Goal: Task Accomplishment & Management: Manage account settings

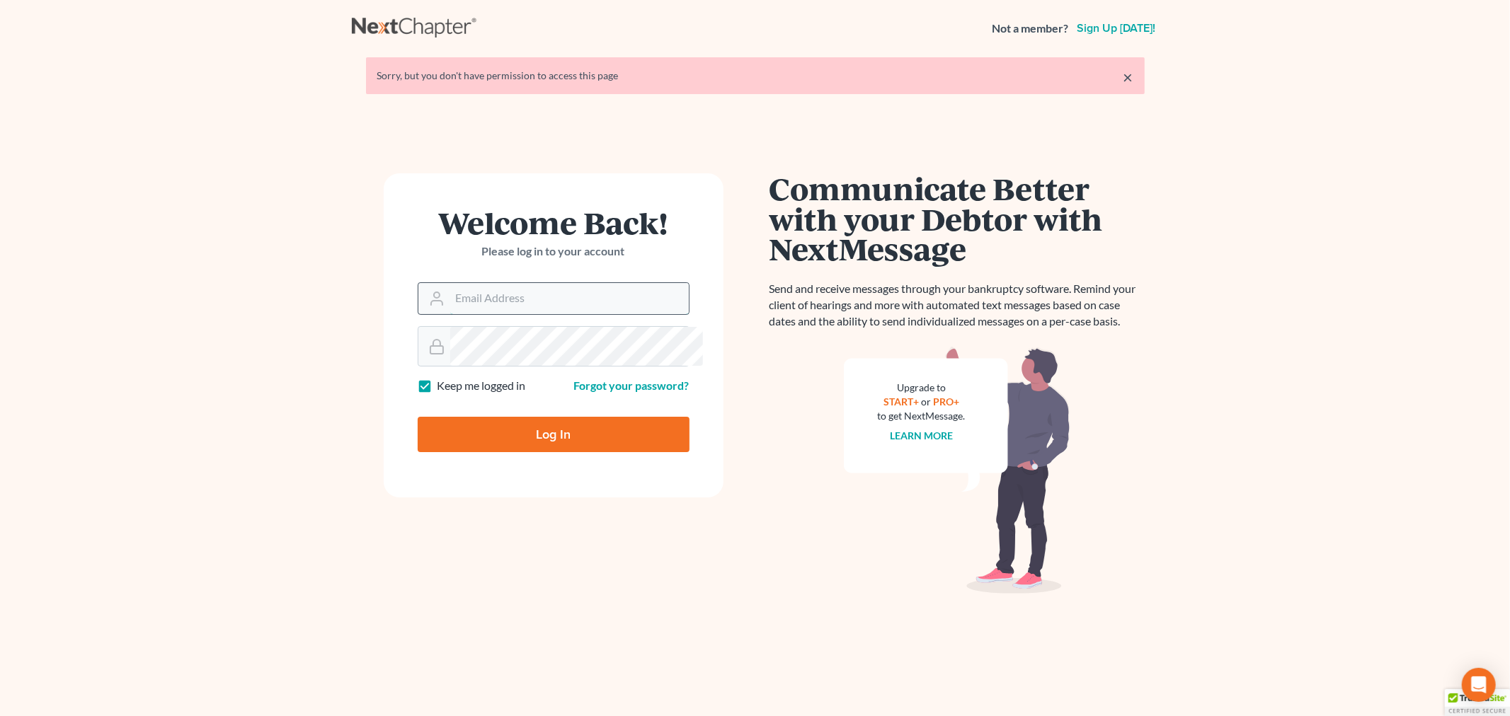
click at [522, 314] on input "Email Address" at bounding box center [569, 298] width 239 height 31
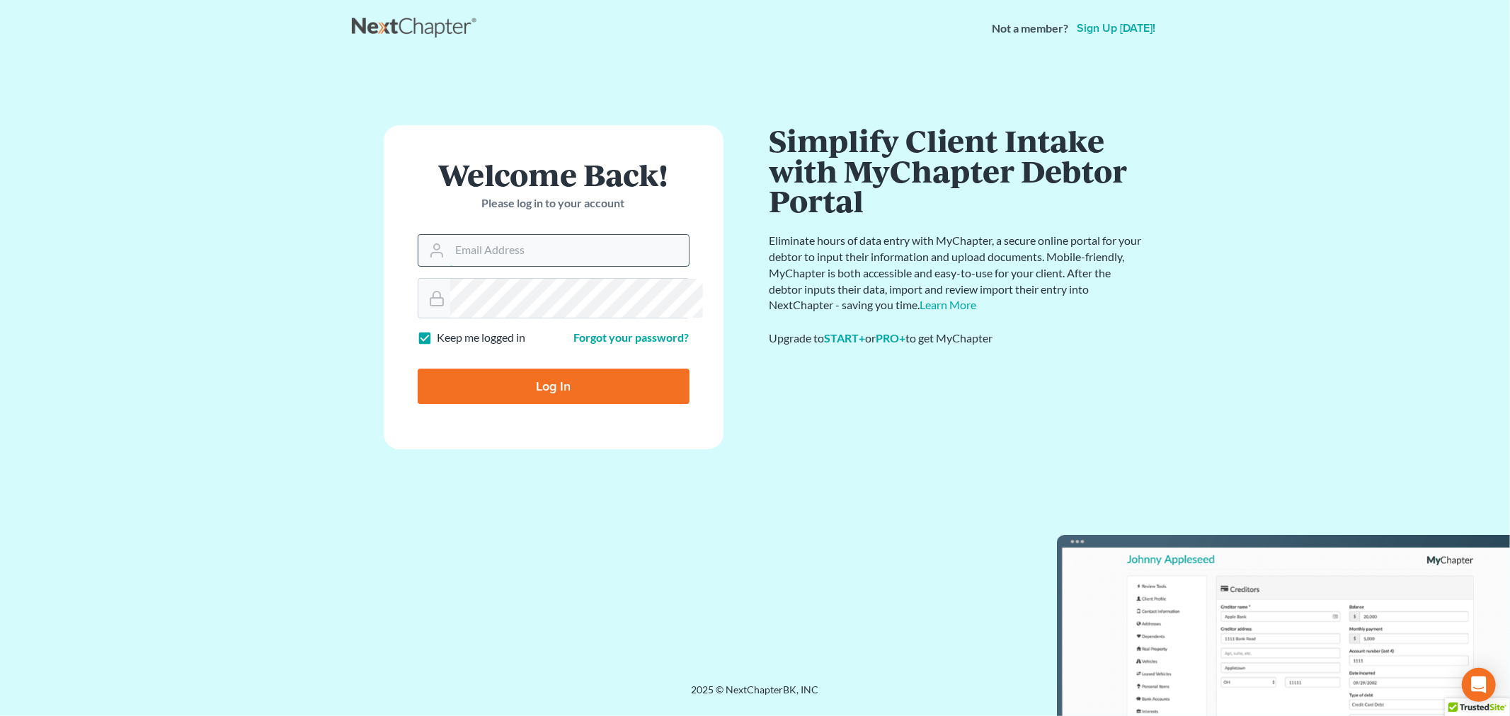
type input "[PERSON_NAME][EMAIL_ADDRESS][DOMAIN_NAME]"
click at [541, 404] on input "Log In" at bounding box center [554, 386] width 272 height 35
type input "Thinking..."
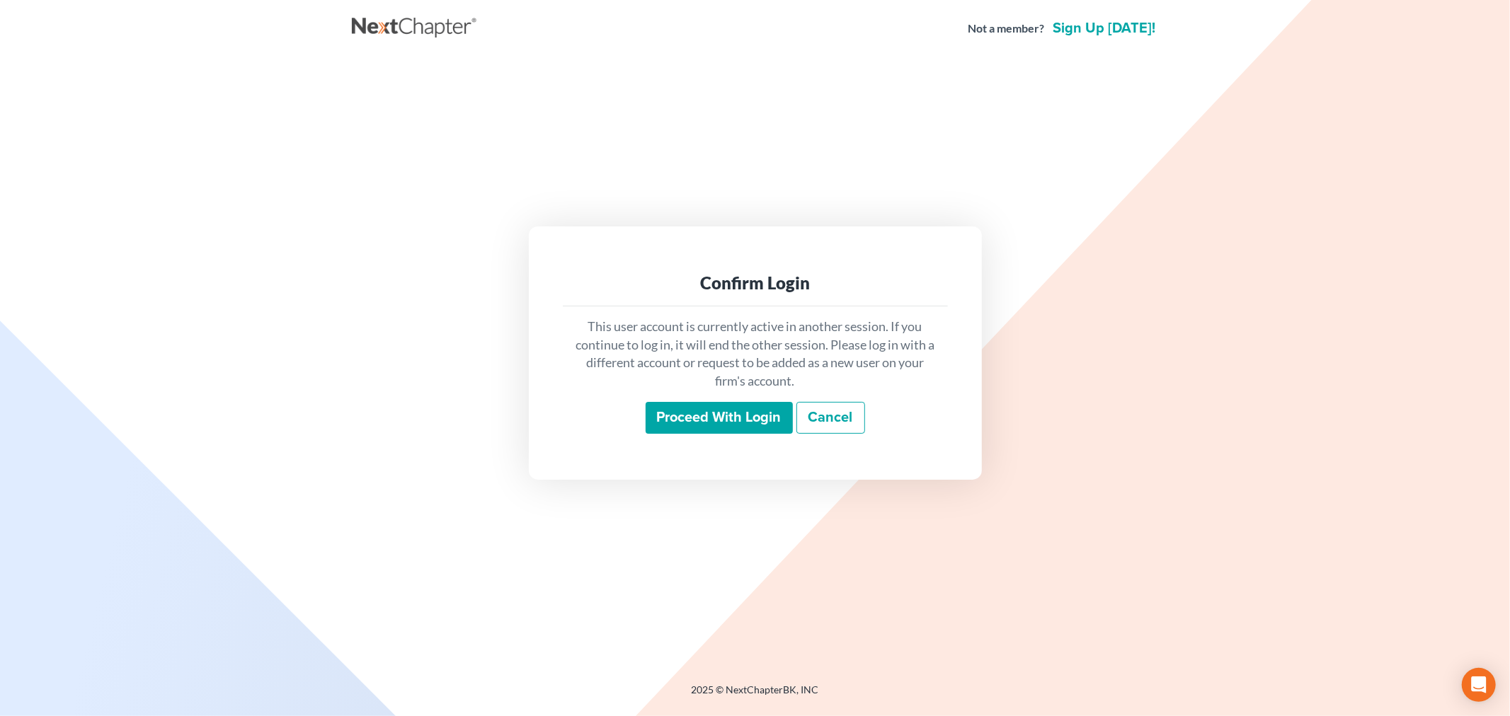
click at [712, 421] on input "Proceed with login" at bounding box center [718, 418] width 147 height 33
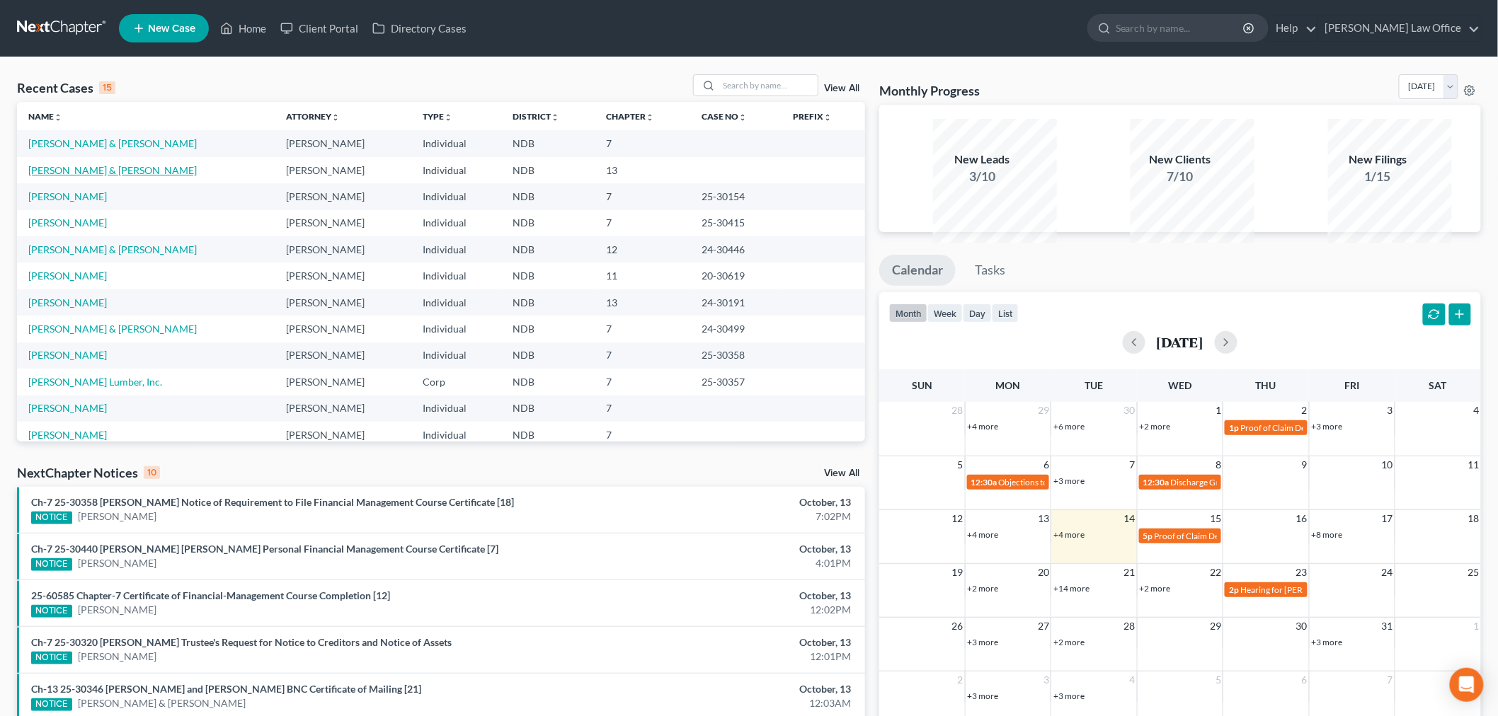
click at [117, 176] on link "Friddle, Justin & Lori" at bounding box center [112, 170] width 168 height 12
select select "4"
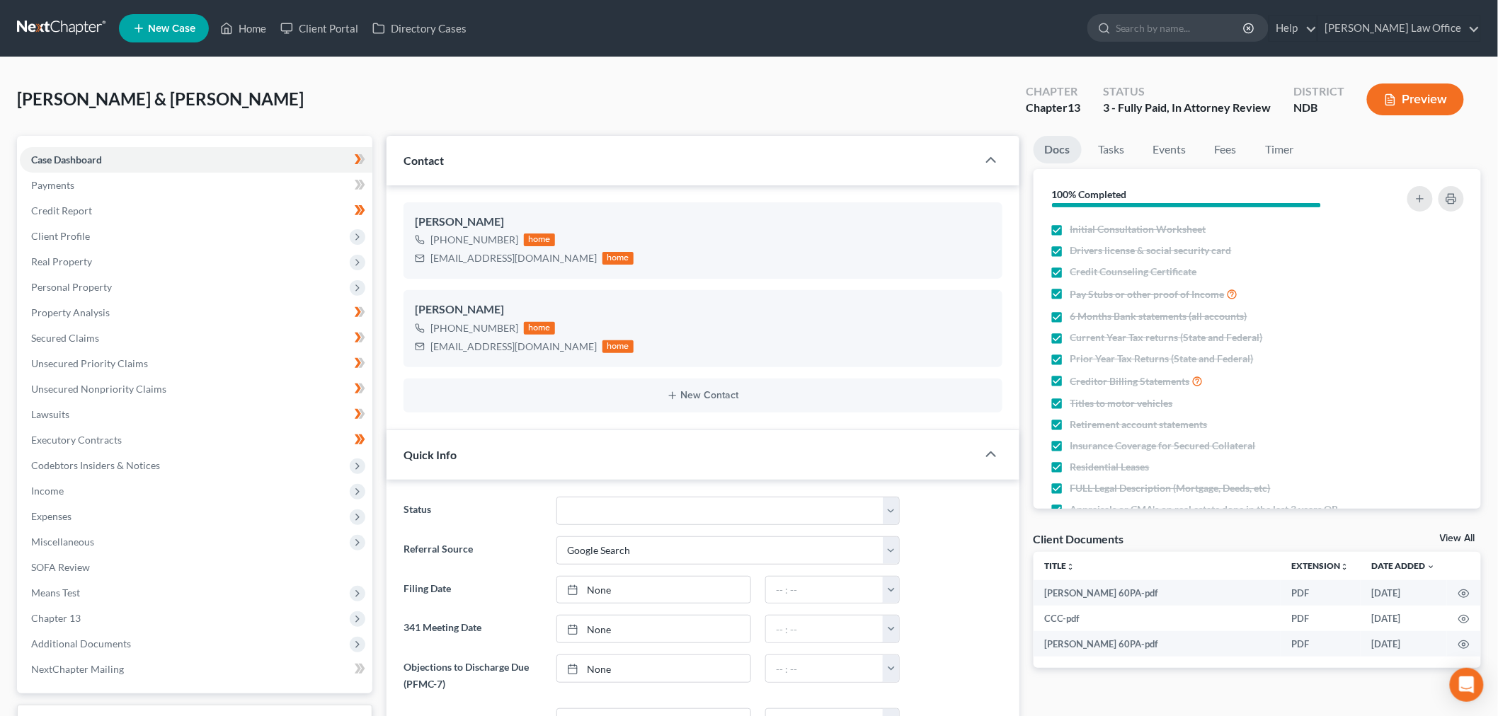
scroll to position [25, 0]
click at [219, 249] on span "Client Profile" at bounding box center [196, 236] width 352 height 25
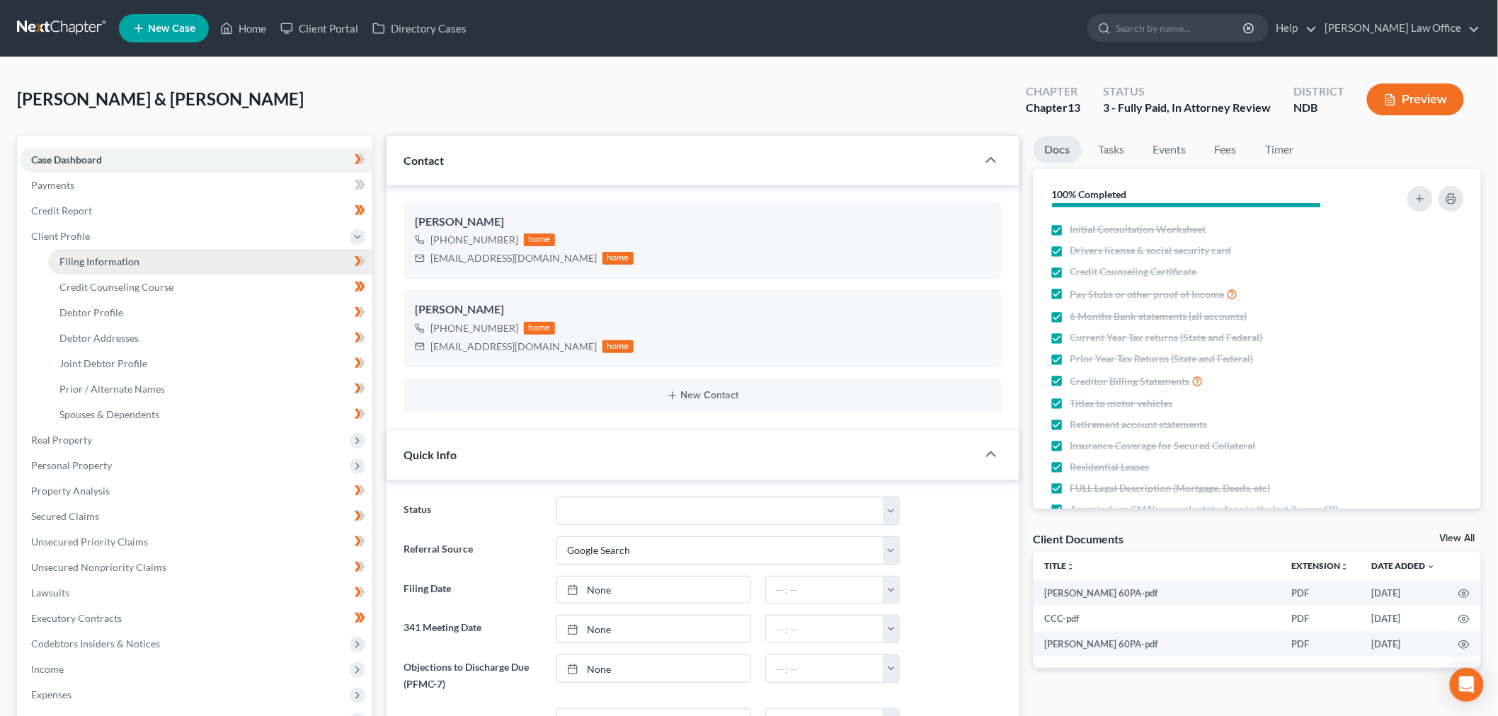
click at [173, 275] on link "Filing Information" at bounding box center [210, 261] width 324 height 25
select select "1"
select select "3"
select select "29"
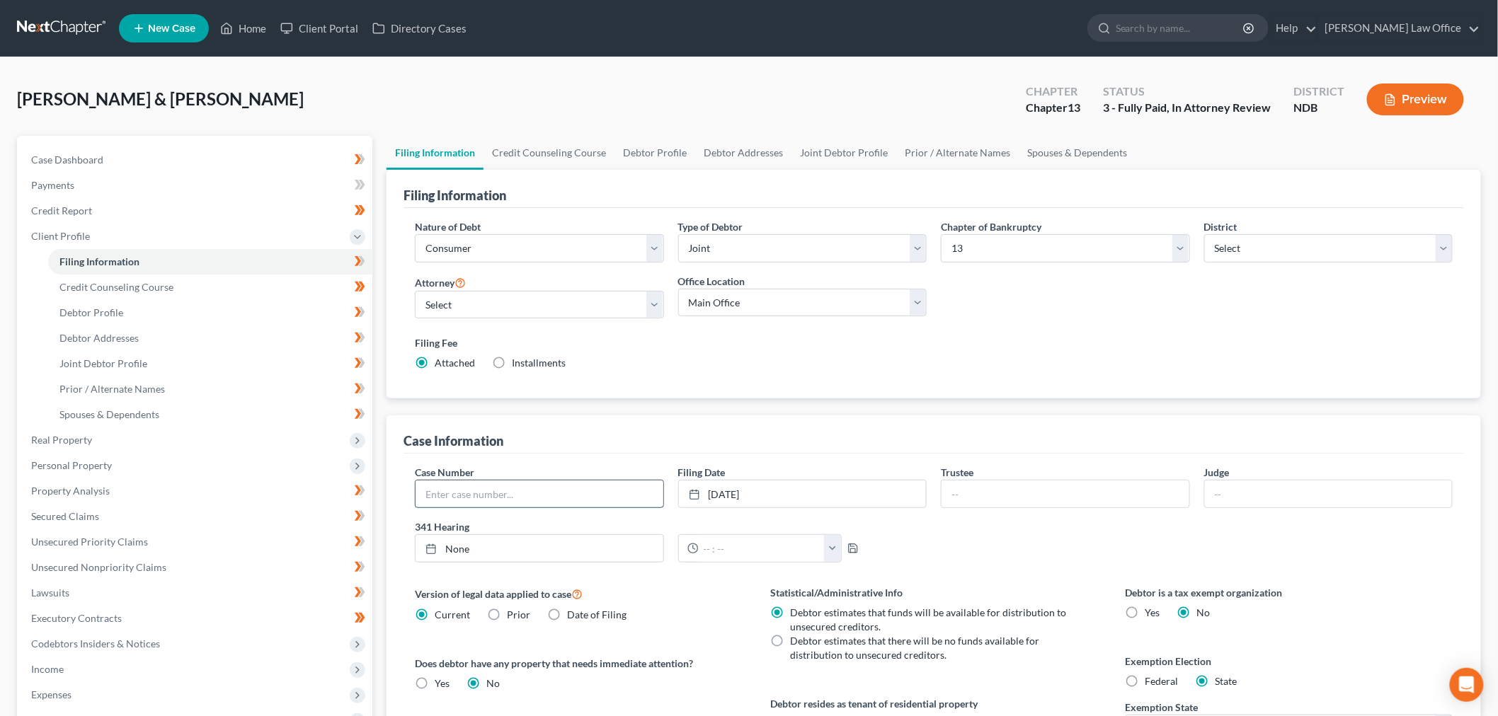
click at [507, 507] on input "text" at bounding box center [539, 494] width 248 height 27
paste input "25-30439"
type input "25-30439"
click at [1053, 507] on input "text" at bounding box center [1065, 494] width 248 height 27
type input "Doeling"
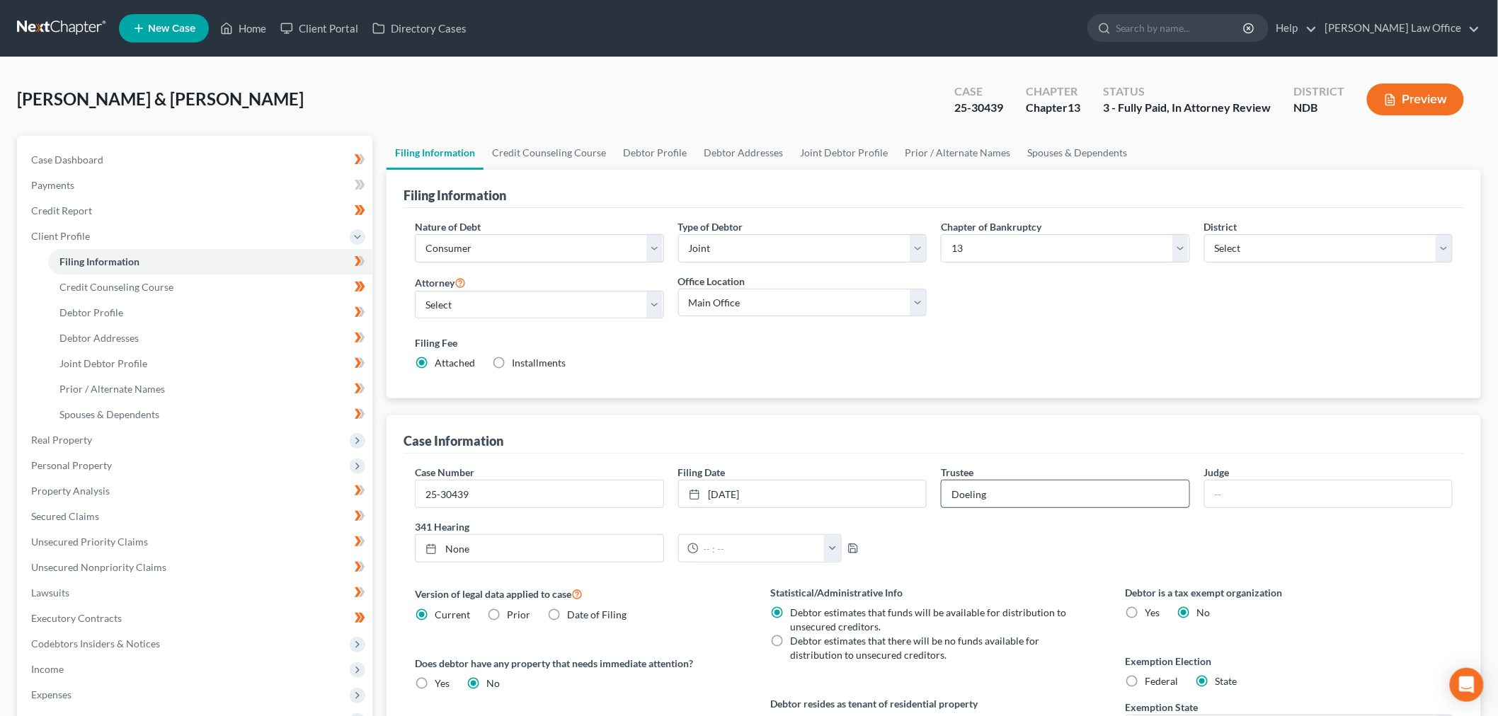
click at [1034, 507] on input "Doeling" at bounding box center [1065, 494] width 248 height 27
type input "Carlson"
click at [1269, 507] on input "text" at bounding box center [1329, 494] width 248 height 27
type input "Hastings"
click at [900, 454] on div "Case Information" at bounding box center [933, 434] width 1060 height 38
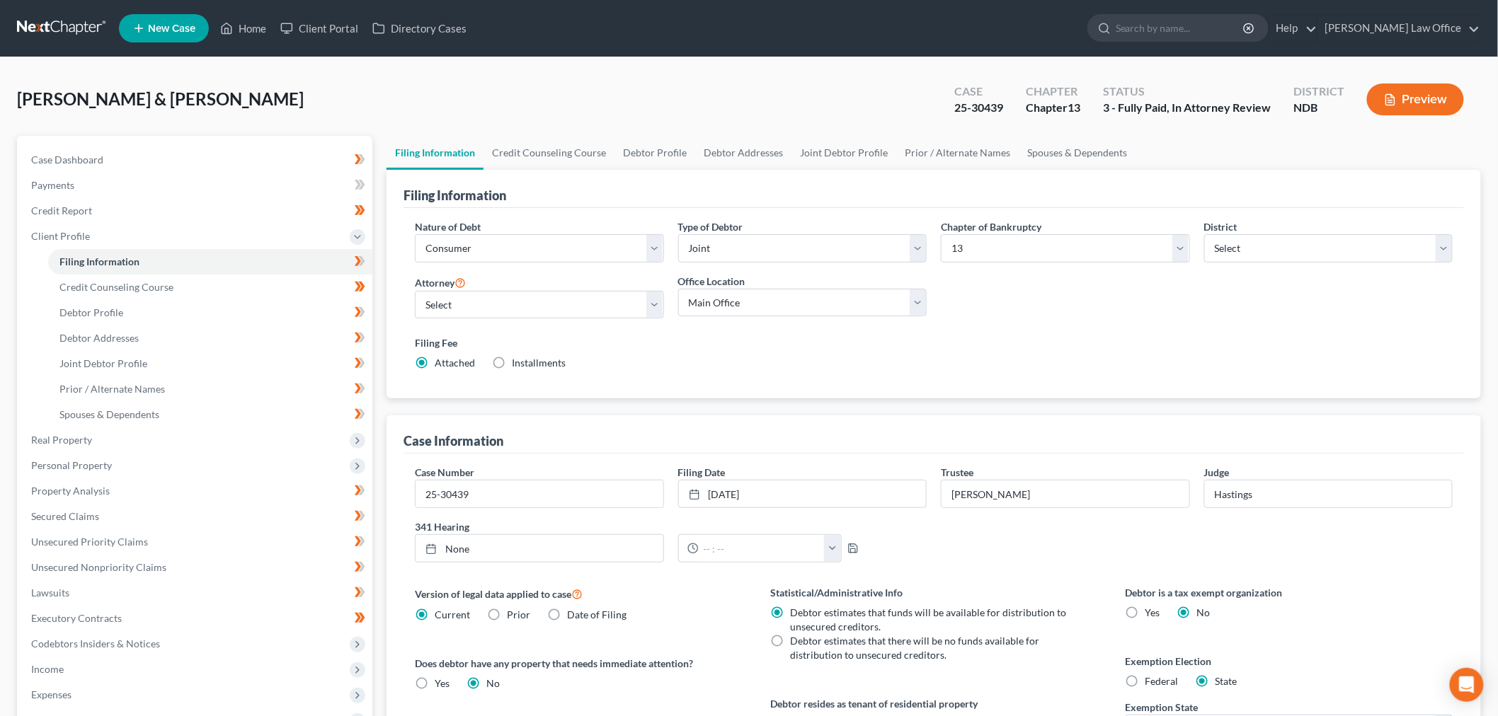
click at [67, 28] on link at bounding box center [62, 28] width 91 height 25
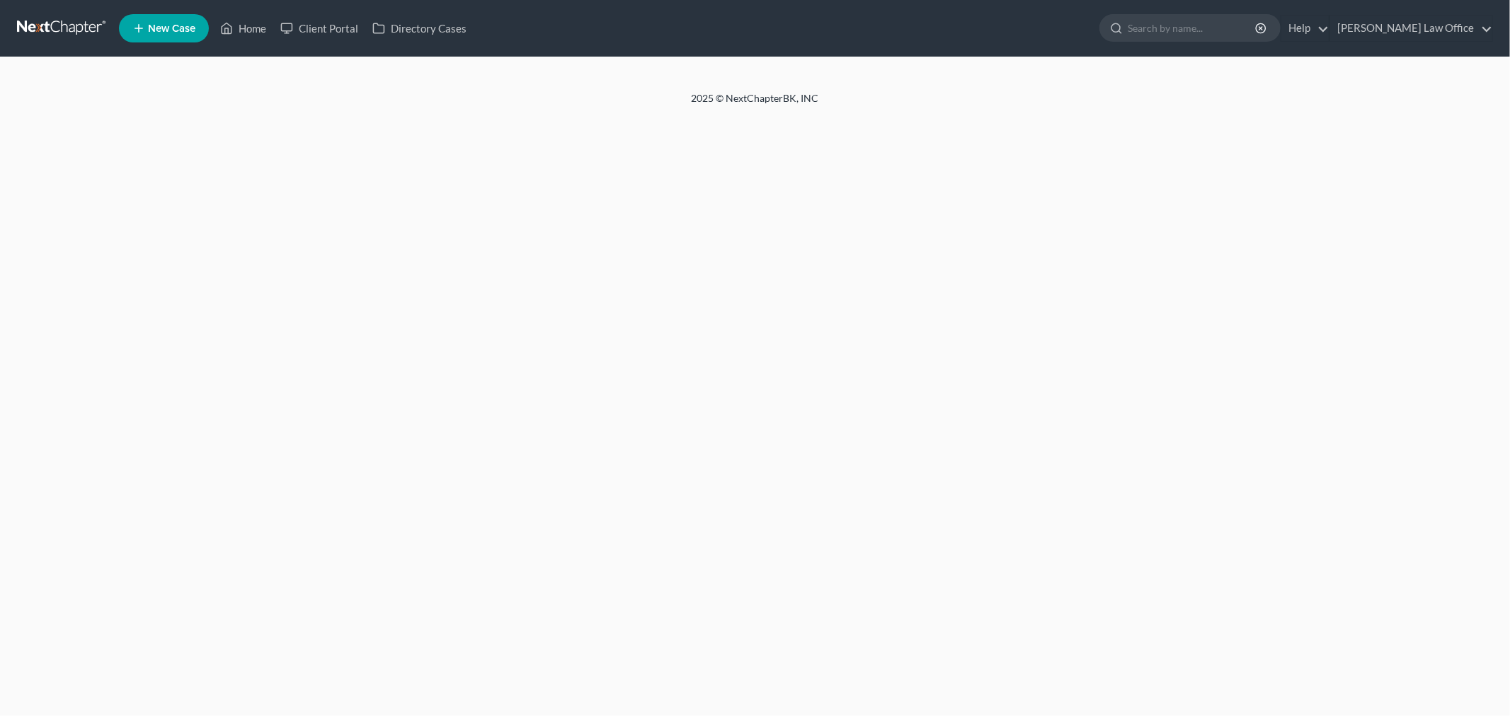
select select "4"
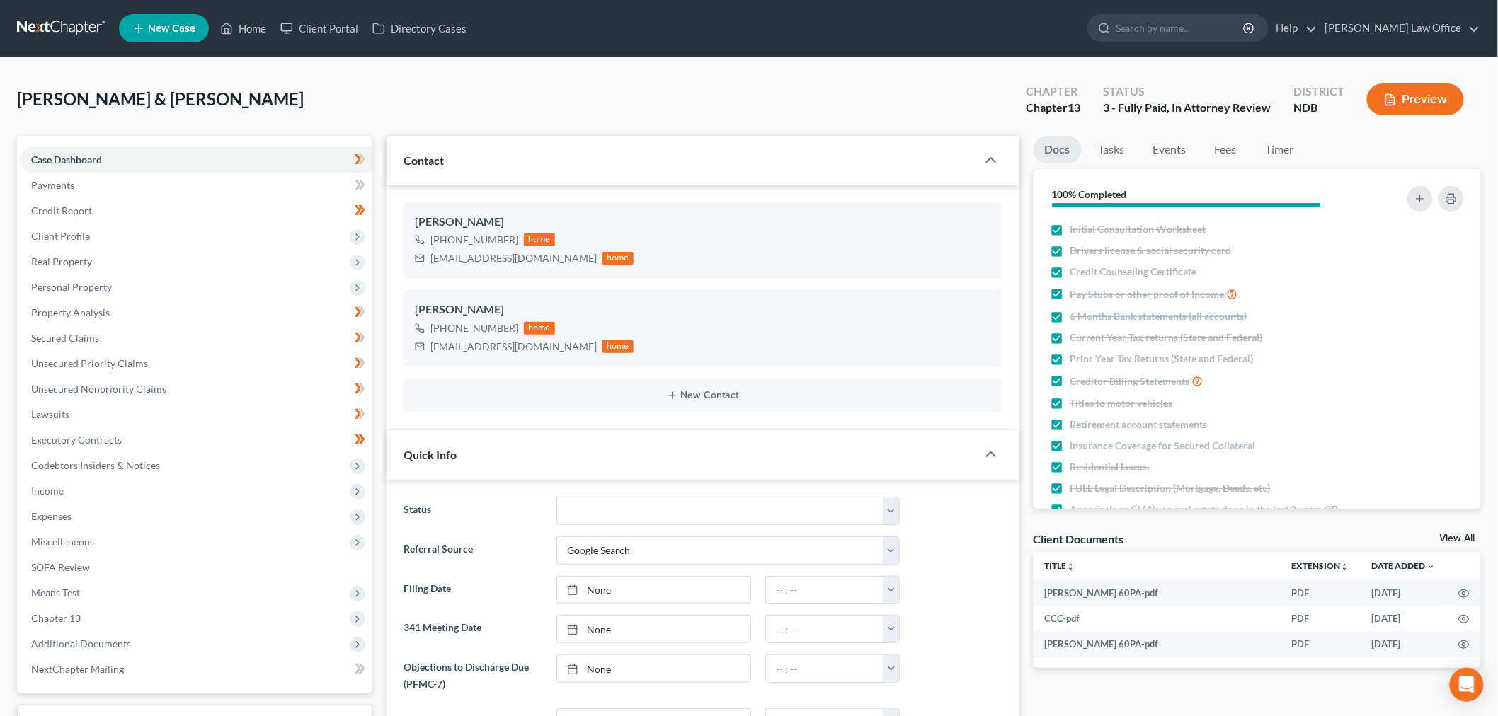
scroll to position [25, 0]
click at [93, 33] on link at bounding box center [62, 28] width 91 height 25
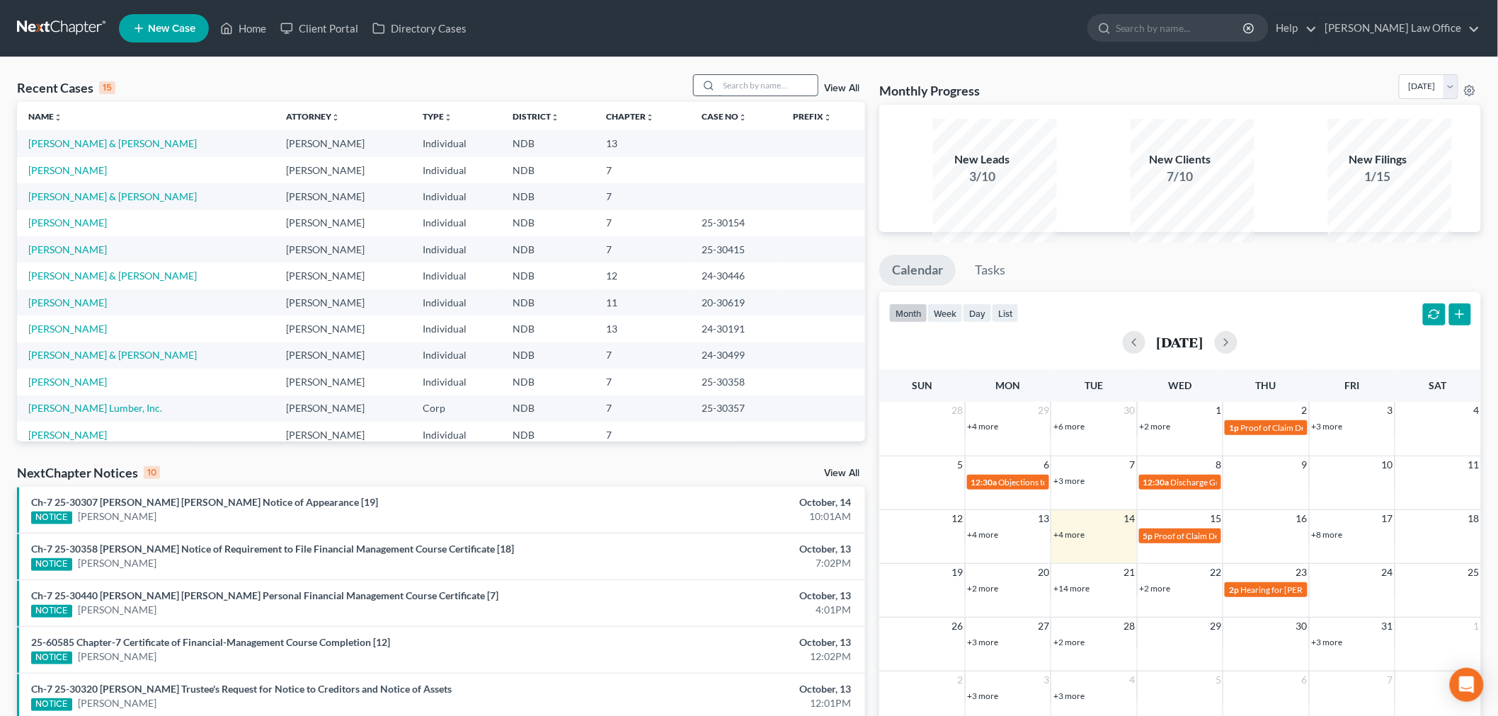
click at [731, 96] on input "search" at bounding box center [767, 85] width 99 height 21
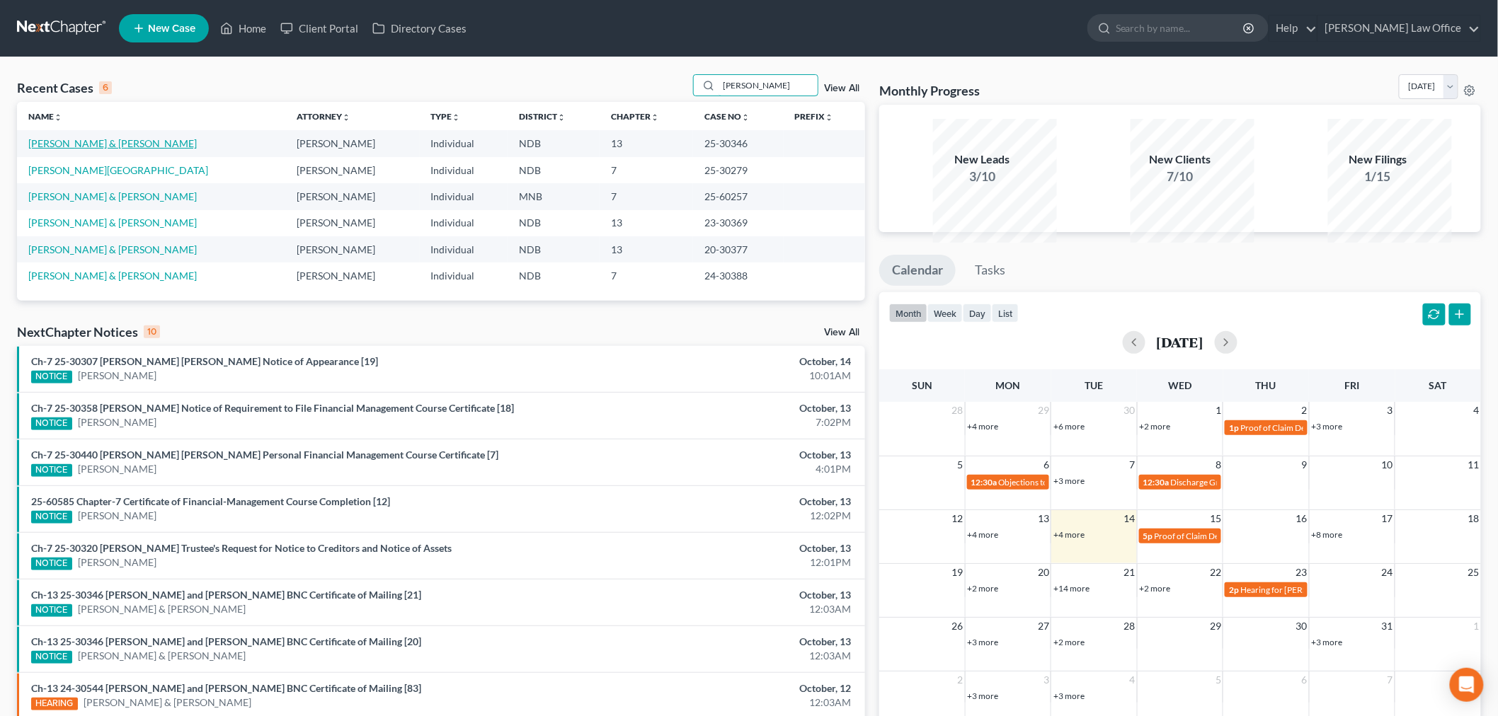
type input "lyn"
click at [130, 149] on link "[PERSON_NAME] & [PERSON_NAME]" at bounding box center [112, 143] width 168 height 12
select select "6"
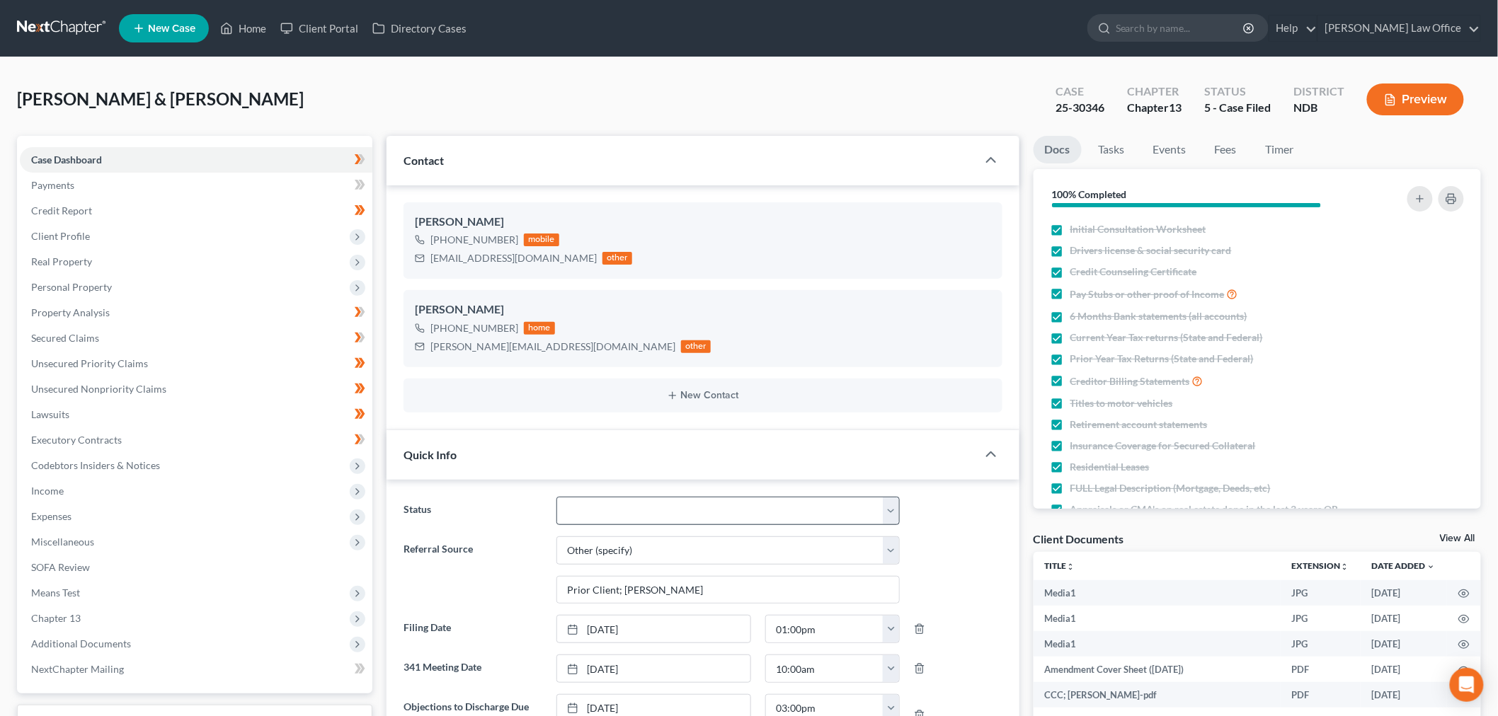
scroll to position [13862, 0]
click at [612, 525] on select "10 - Chapter 13 Discharged 11 - Chapter 13 Converted to 7 12 - Debt Settlement/…" at bounding box center [727, 511] width 343 height 28
select select "11"
click at [560, 525] on select "10 - Chapter 13 Discharged 11 - Chapter 13 Converted to 7 12 - Debt Settlement/…" at bounding box center [727, 511] width 343 height 28
click at [441, 652] on ng-include "Status 10 - Chapter 13 Discharged 11 - Chapter 13 Converted to 7 12 - Debt Sett…" at bounding box center [702, 730] width 599 height 466
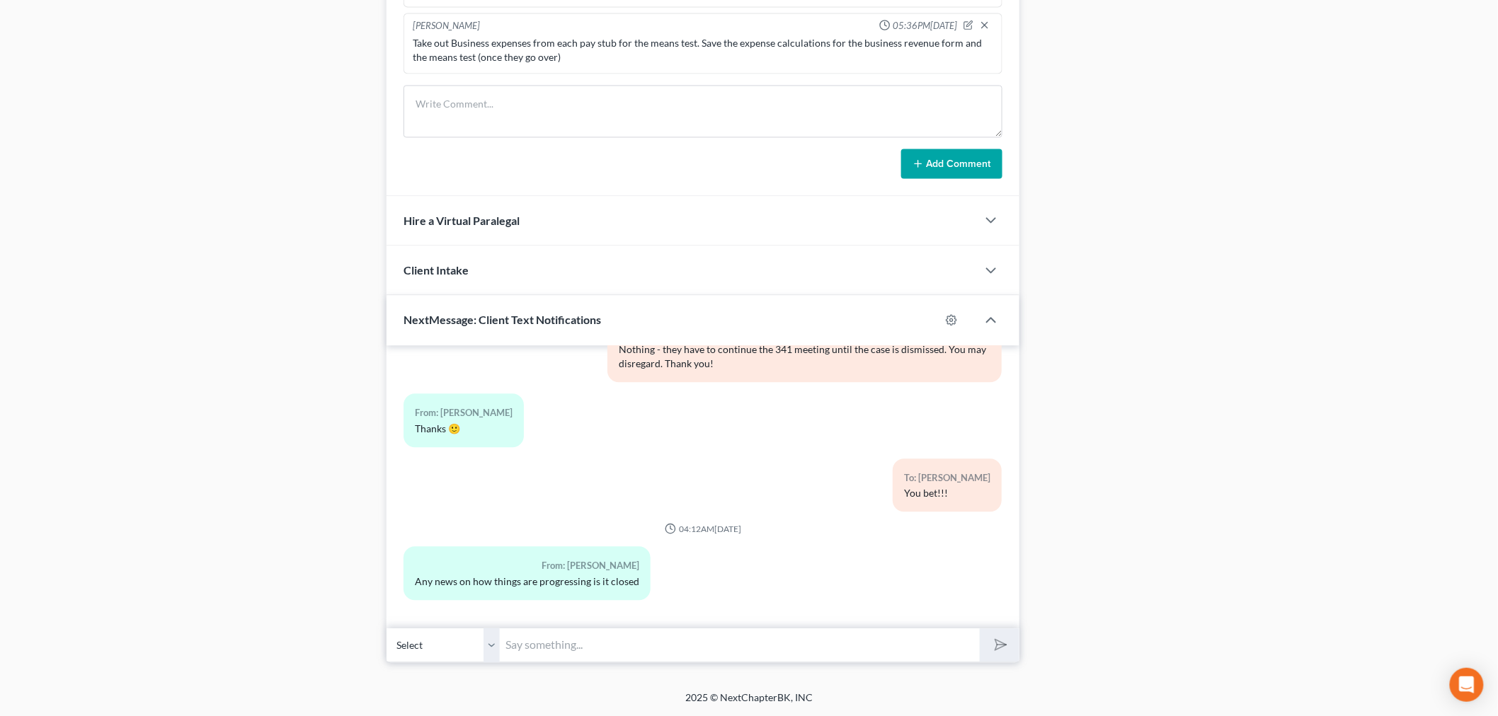
scroll to position [1652, 0]
click at [579, 643] on input "text" at bounding box center [740, 645] width 480 height 35
type input "Hi Rose! The case was dismissed on Friday. I sent you an email with the notice.…"
click at [980, 628] on button "submit" at bounding box center [999, 644] width 39 height 33
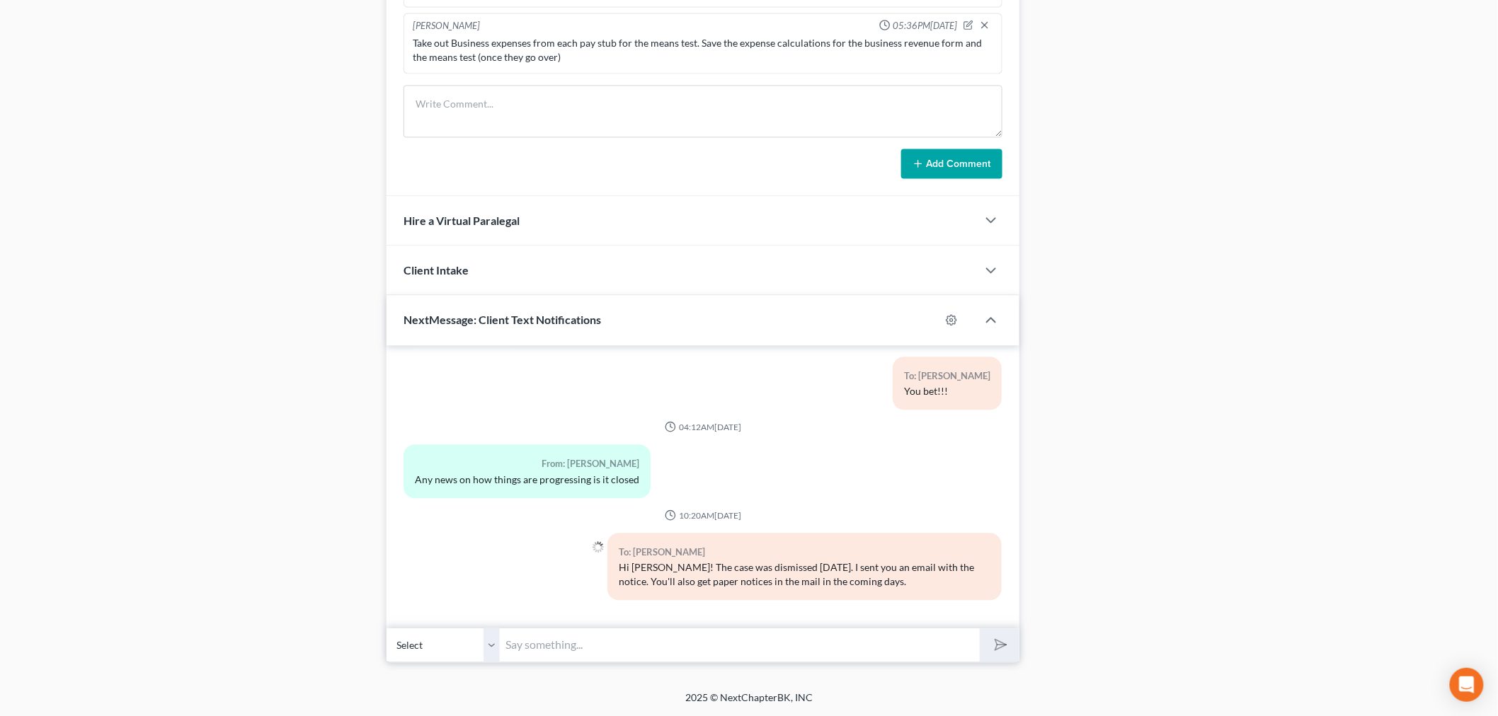
scroll to position [14007, 0]
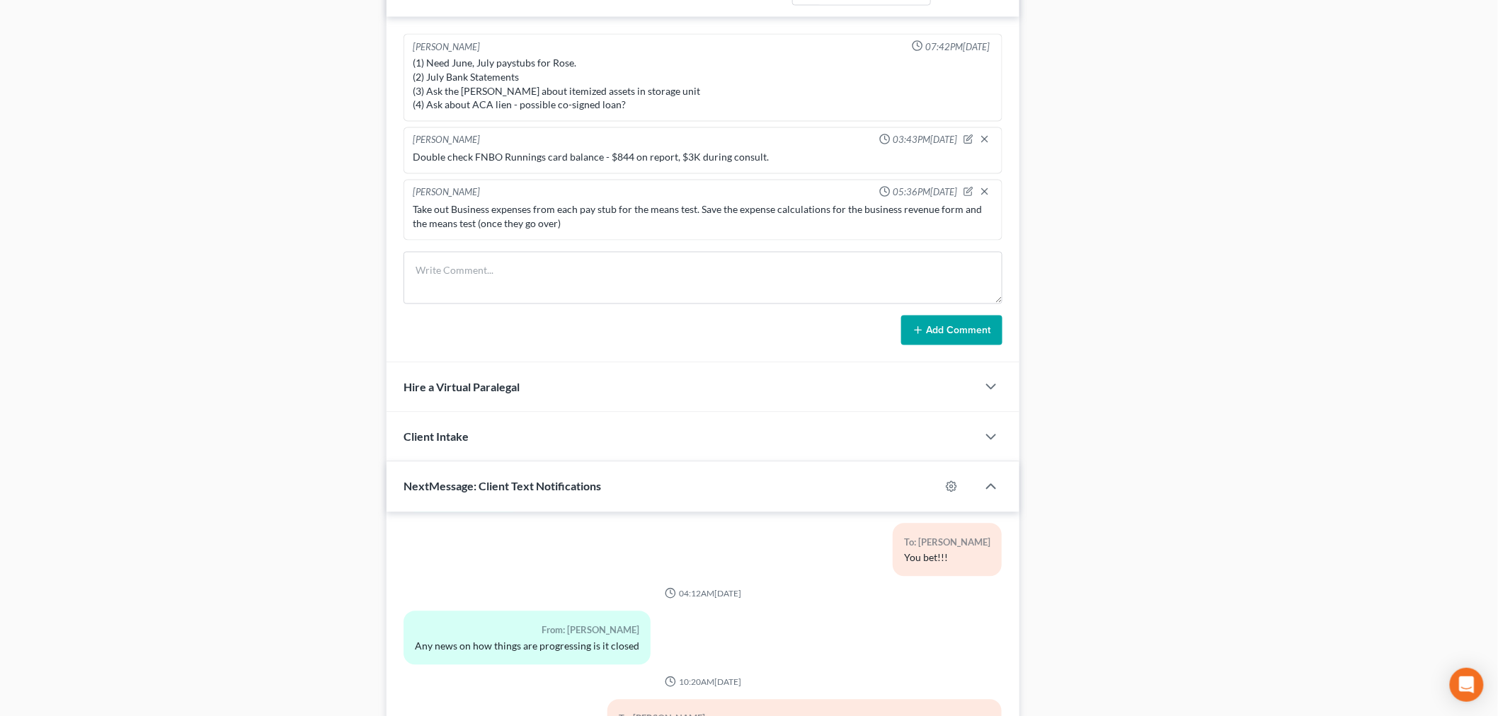
scroll to position [0, 0]
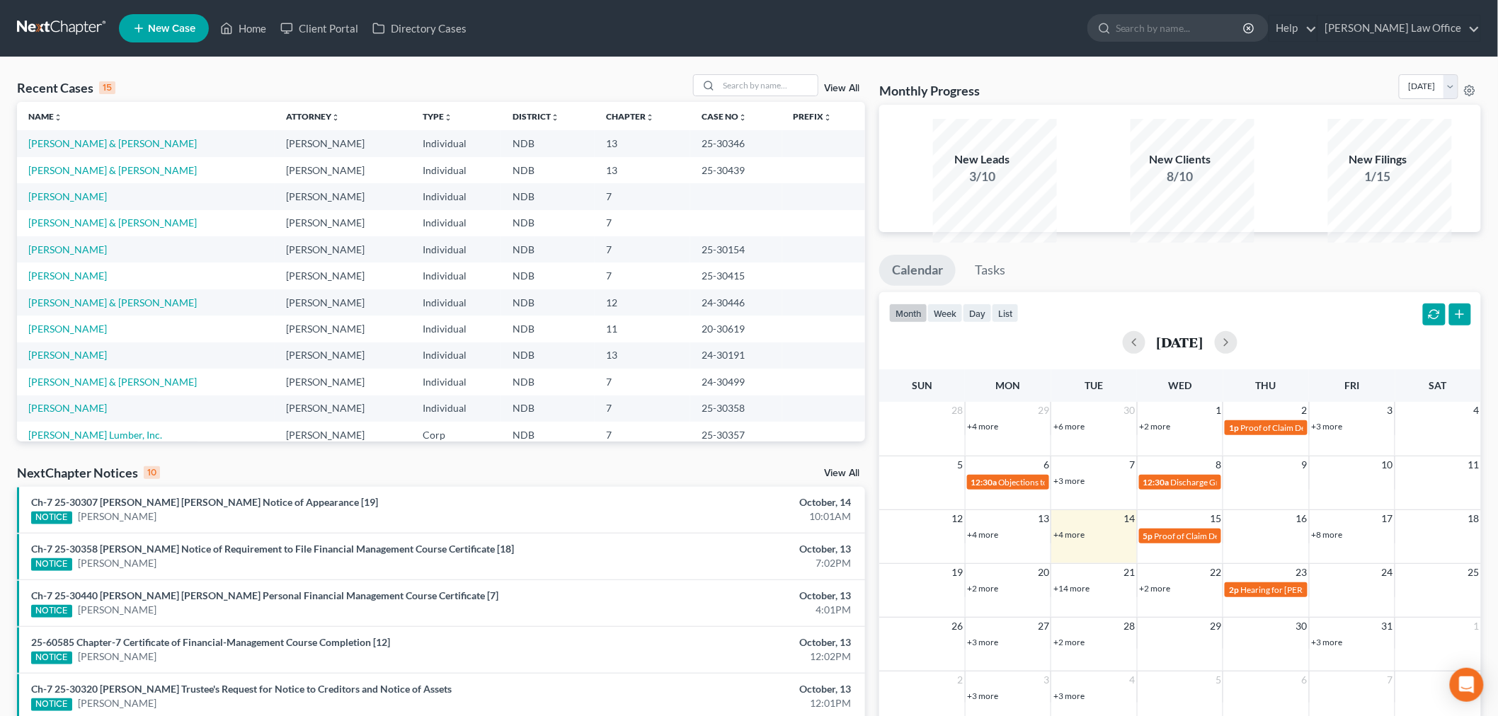
click at [828, 478] on link "View All" at bounding box center [841, 474] width 35 height 10
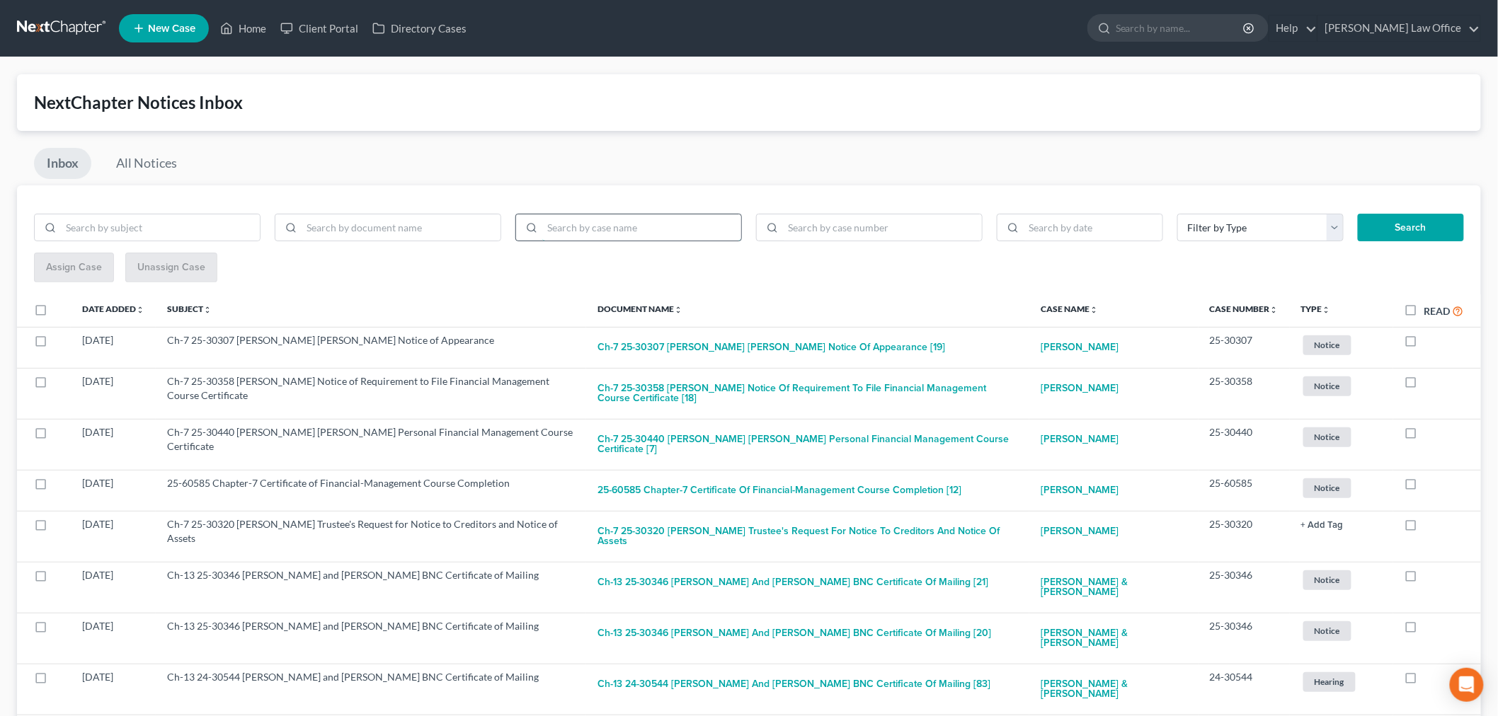
click at [671, 241] on input "search" at bounding box center [641, 227] width 199 height 27
paste input "25-30439"
type input "25-30439"
click at [1357, 214] on button "Search" at bounding box center [1410, 228] width 106 height 28
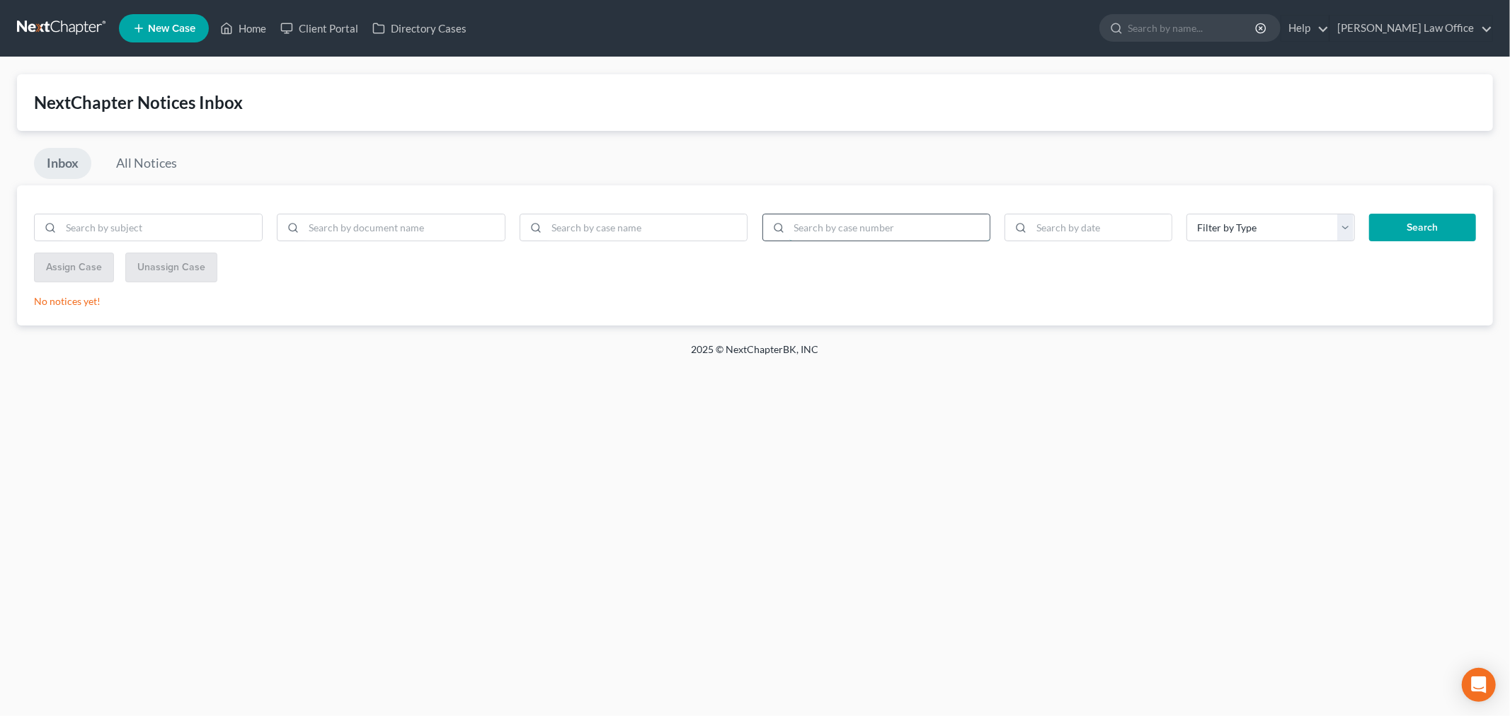
click at [864, 241] on input "search" at bounding box center [889, 227] width 201 height 27
paste input "25-30439"
type input "25-30439"
click at [1369, 214] on button "Search" at bounding box center [1422, 228] width 107 height 28
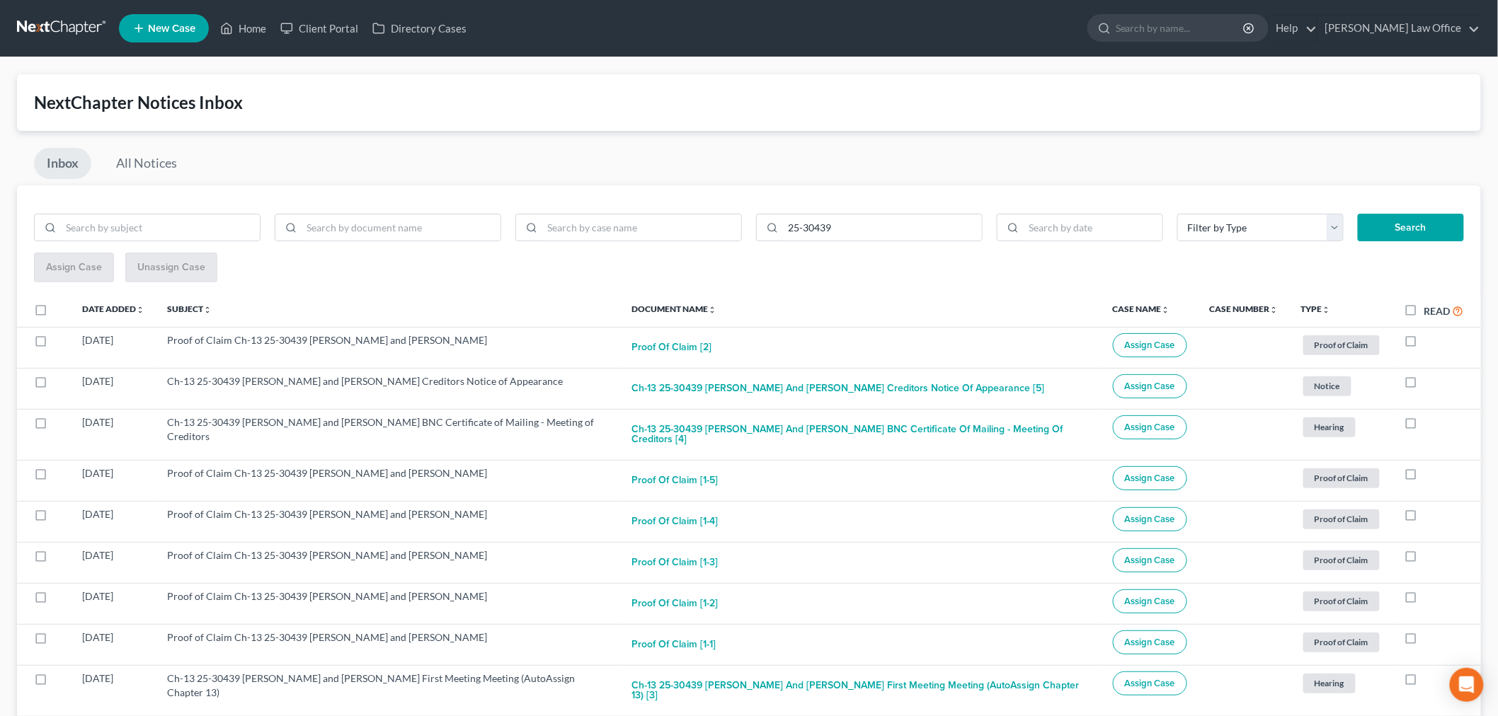
click at [54, 314] on label at bounding box center [54, 314] width 0 height 0
click at [59, 312] on input "checkbox" at bounding box center [63, 307] width 9 height 9
checkbox input "true"
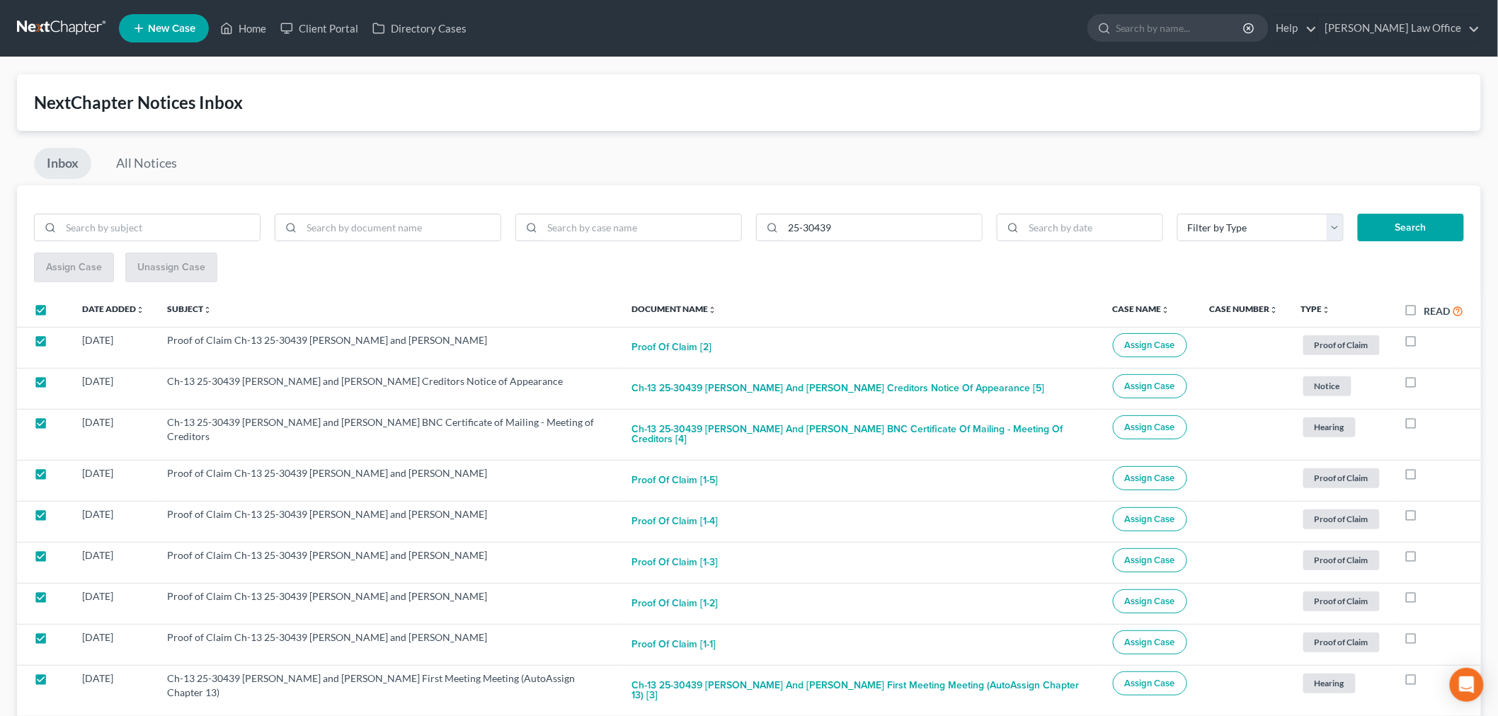
checkbox input "true"
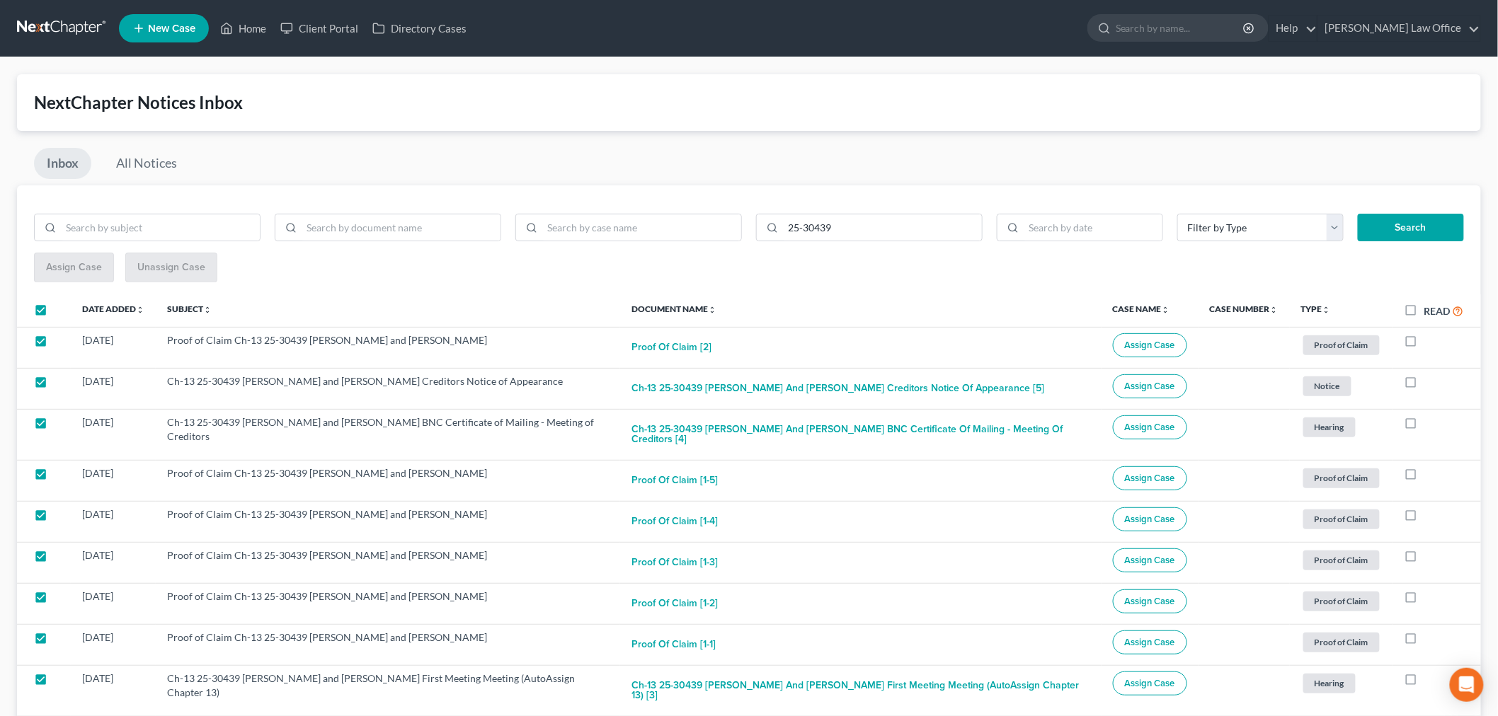
checkbox input "true"
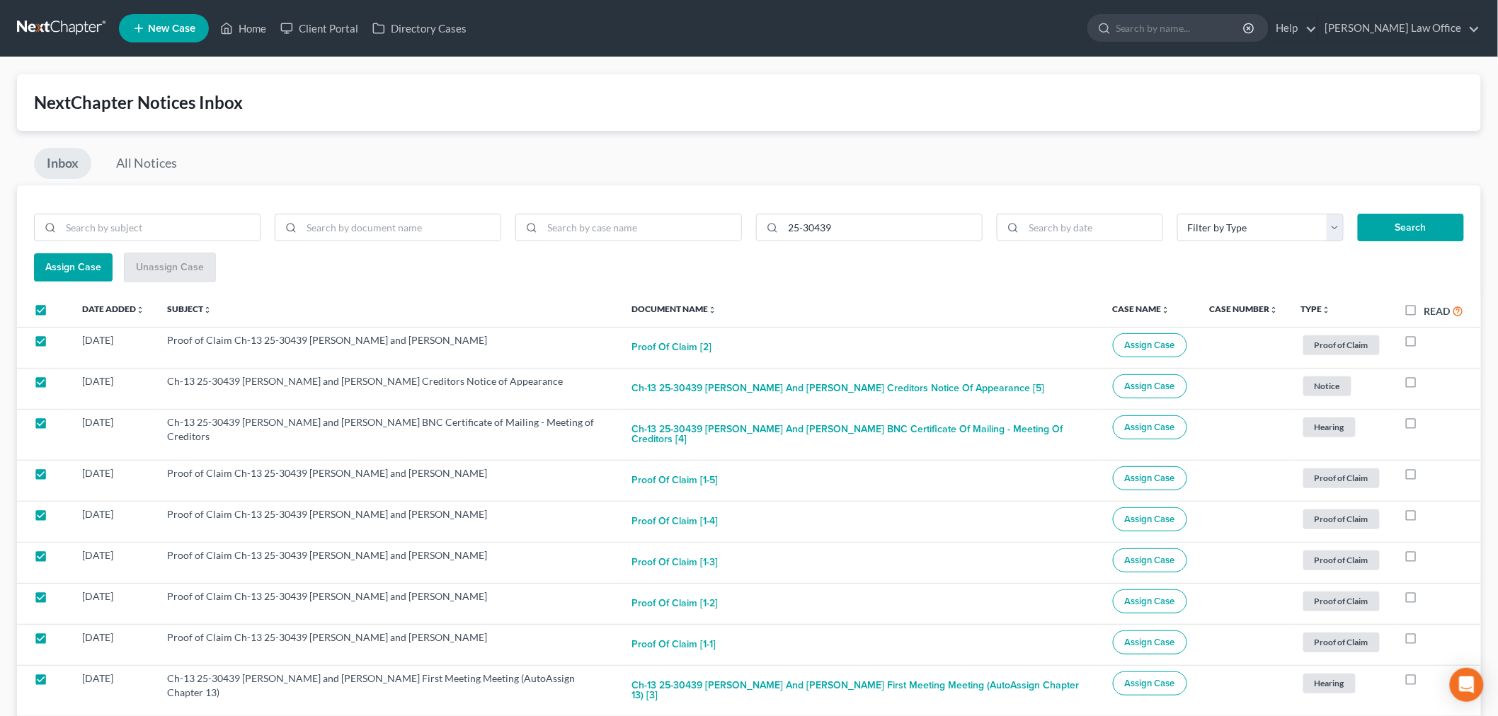
click at [86, 282] on button "Assign Case" at bounding box center [73, 267] width 79 height 28
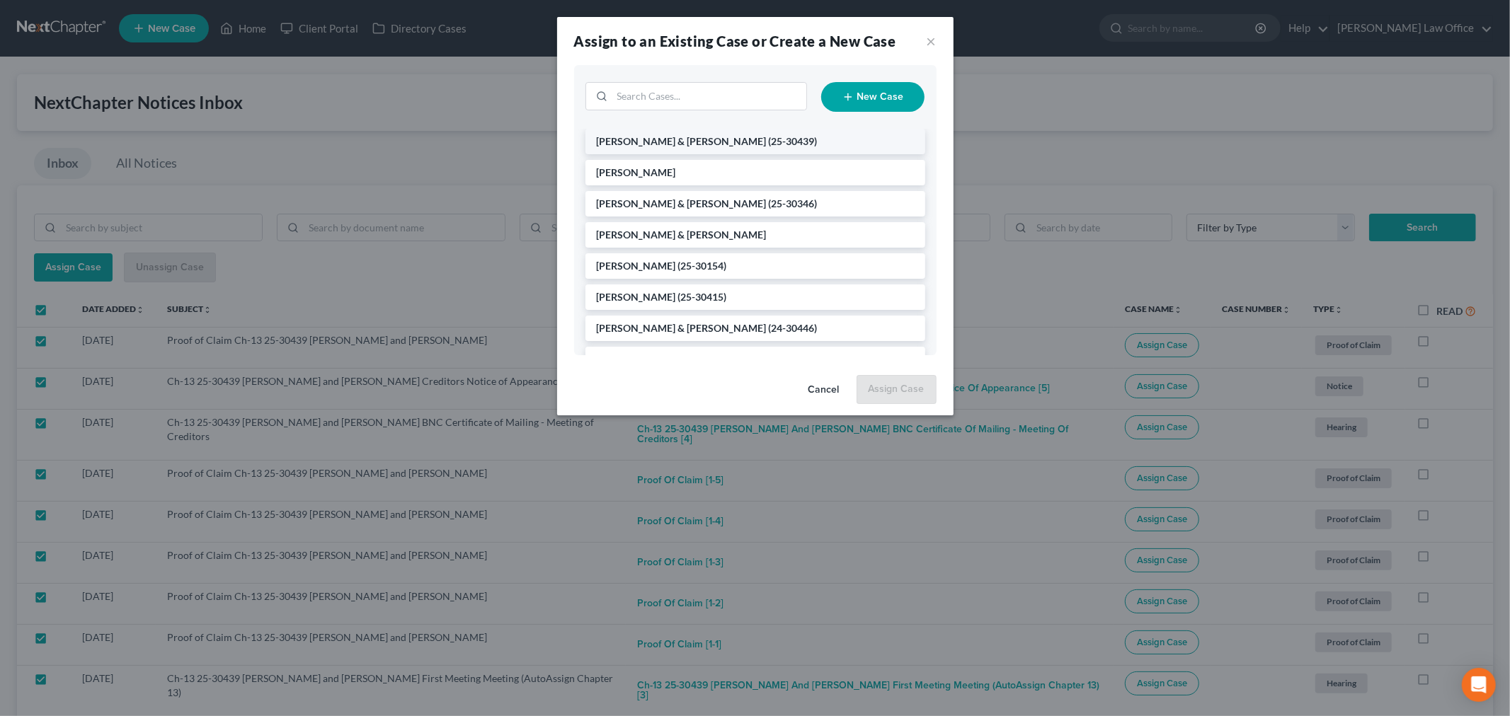
click at [699, 154] on li "Friddle, Justin & Lori (25-30439)" at bounding box center [755, 141] width 340 height 25
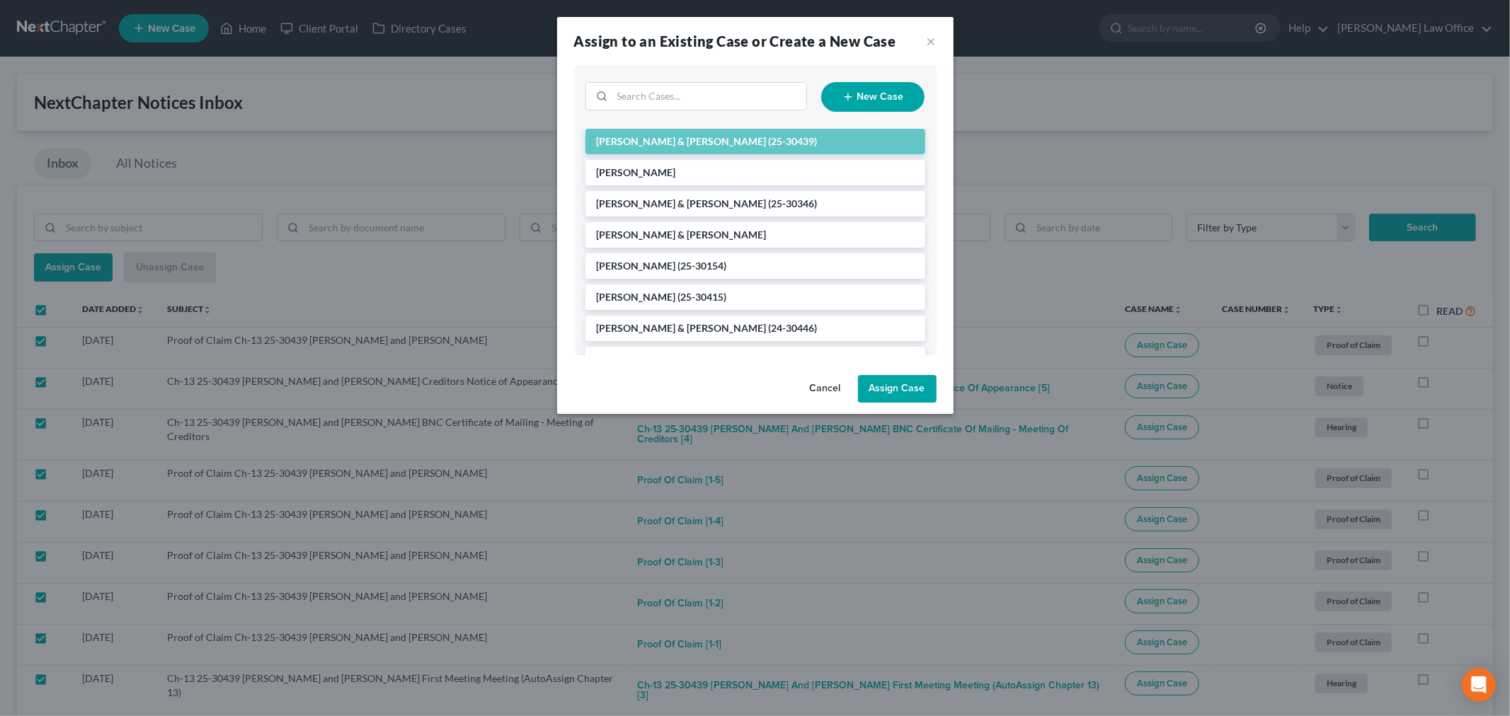
click at [936, 403] on button "Assign Case" at bounding box center [897, 389] width 79 height 28
checkbox input "false"
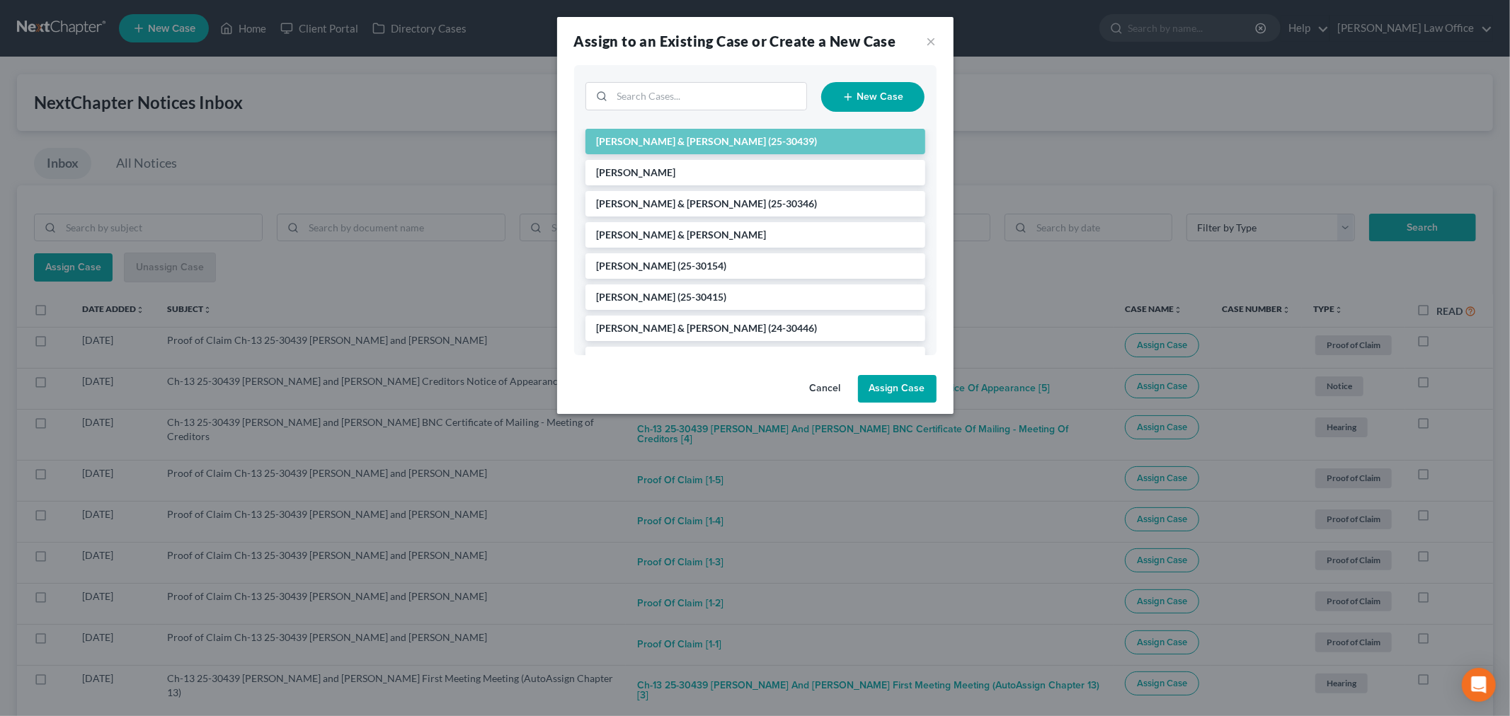
checkbox input "false"
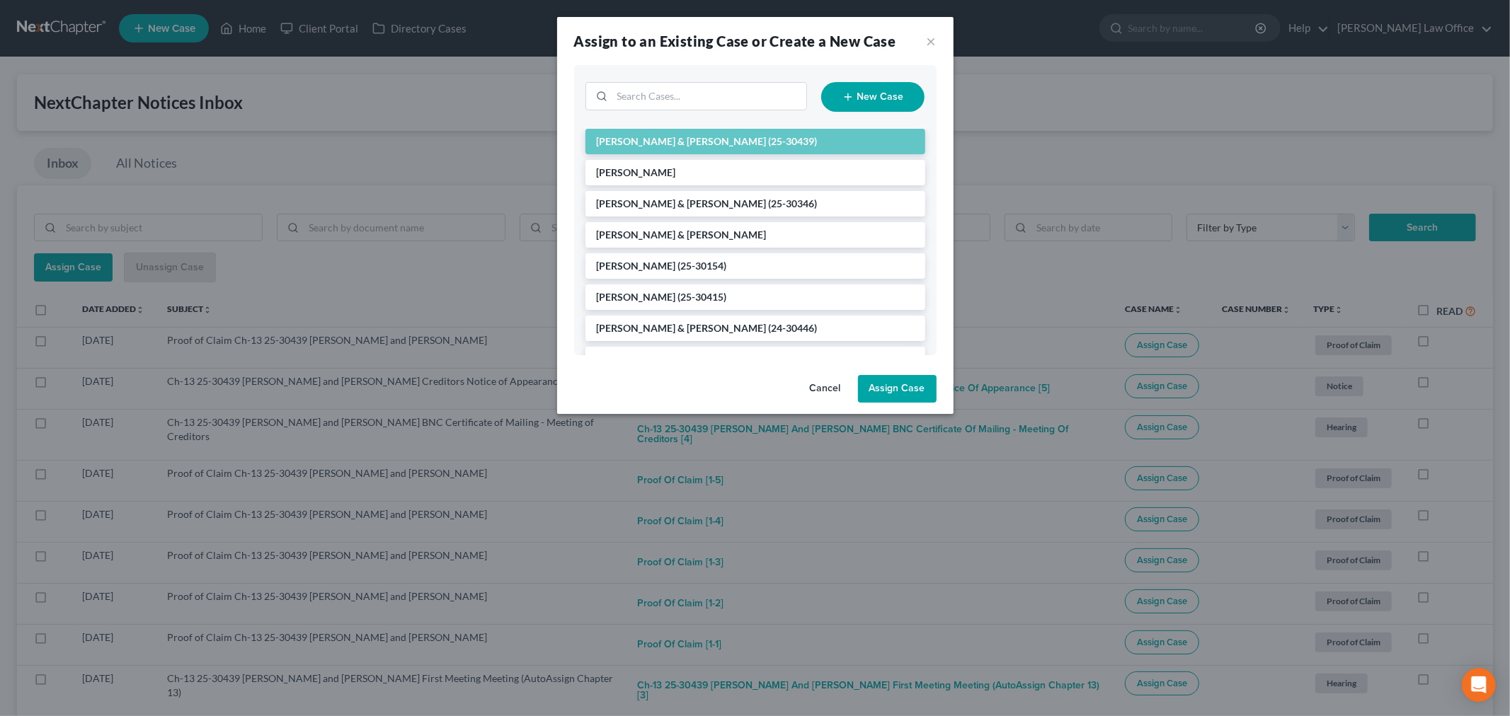
checkbox input "false"
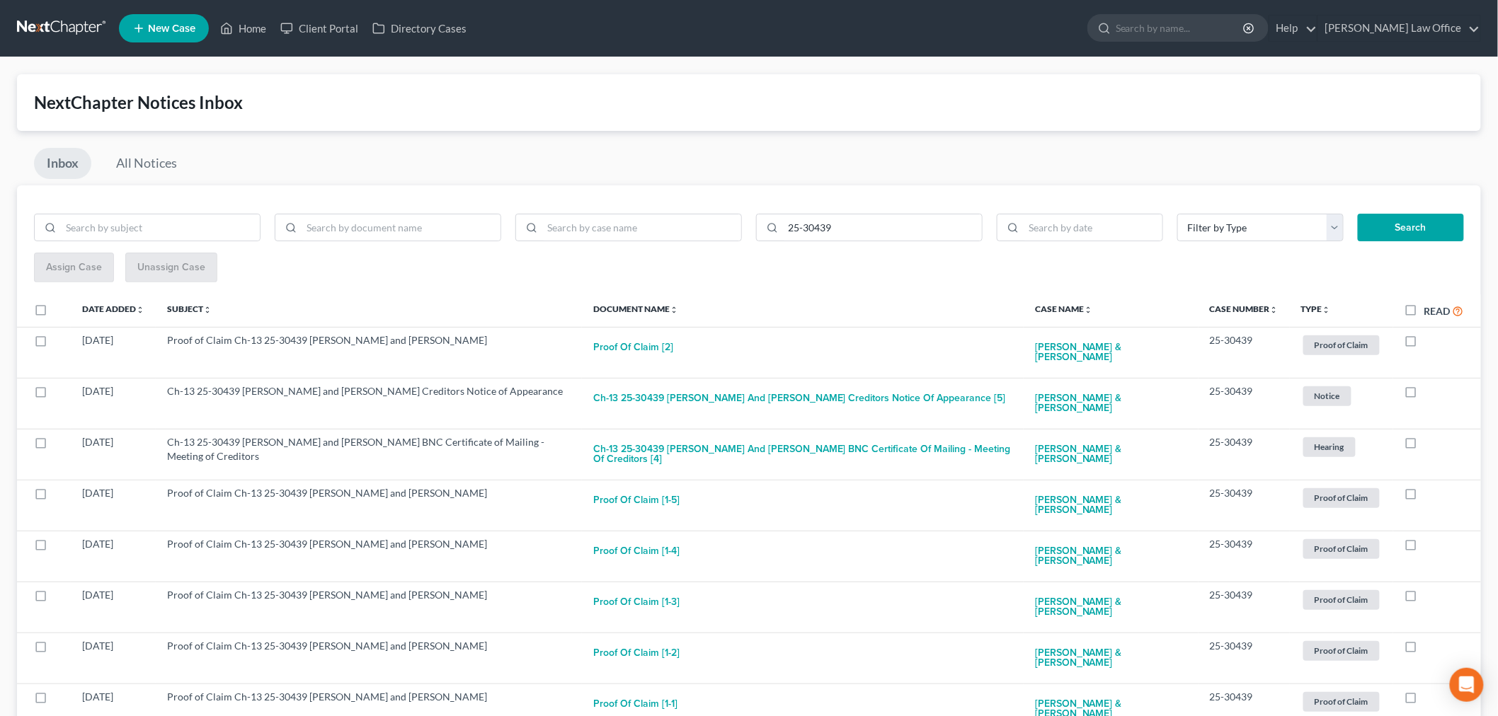
click at [88, 37] on link at bounding box center [62, 28] width 91 height 25
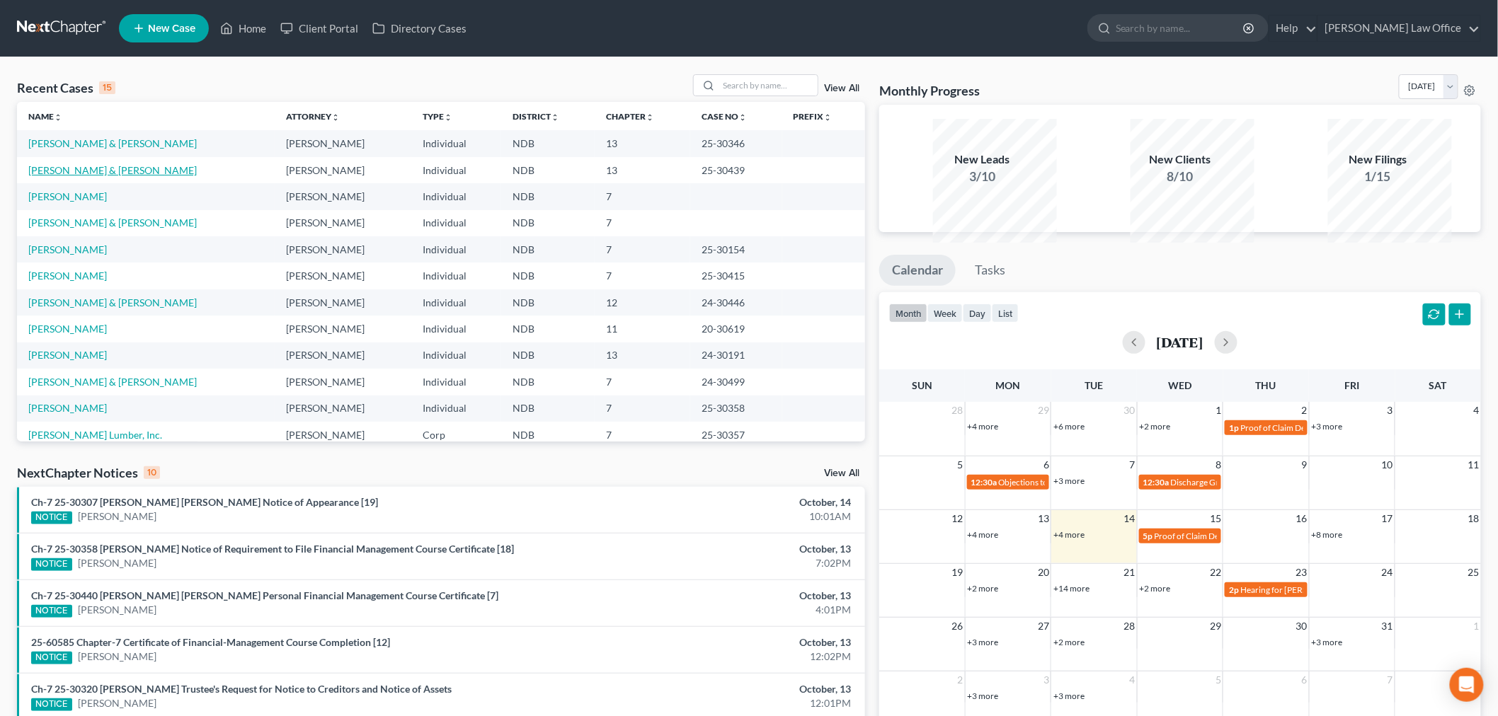
click at [86, 176] on link "[PERSON_NAME] & [PERSON_NAME]" at bounding box center [112, 170] width 168 height 12
select select "4"
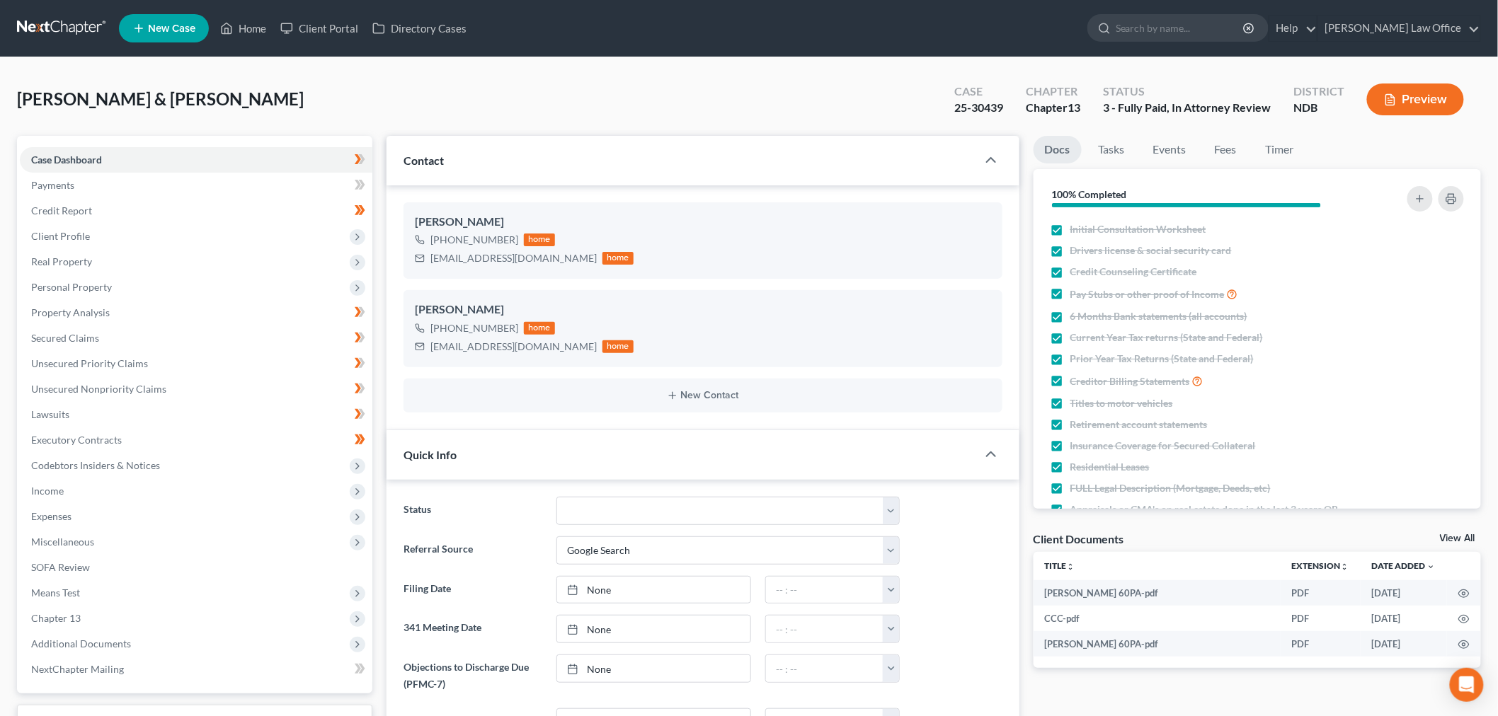
scroll to position [25, 0]
click at [571, 104] on div "[PERSON_NAME] & [PERSON_NAME] Upgraded Case 25-30439 Chapter Chapter 13 Status …" at bounding box center [749, 105] width 1464 height 62
click at [784, 525] on select "10 - Chapter 13 Discharged 11 - Chapter 13 Converted to 7 12 - Debt Settlement/…" at bounding box center [727, 511] width 343 height 28
select select "8"
click at [560, 525] on select "10 - Chapter 13 Discharged 11 - Chapter 13 Converted to 7 12 - Debt Settlement/…" at bounding box center [727, 511] width 343 height 28
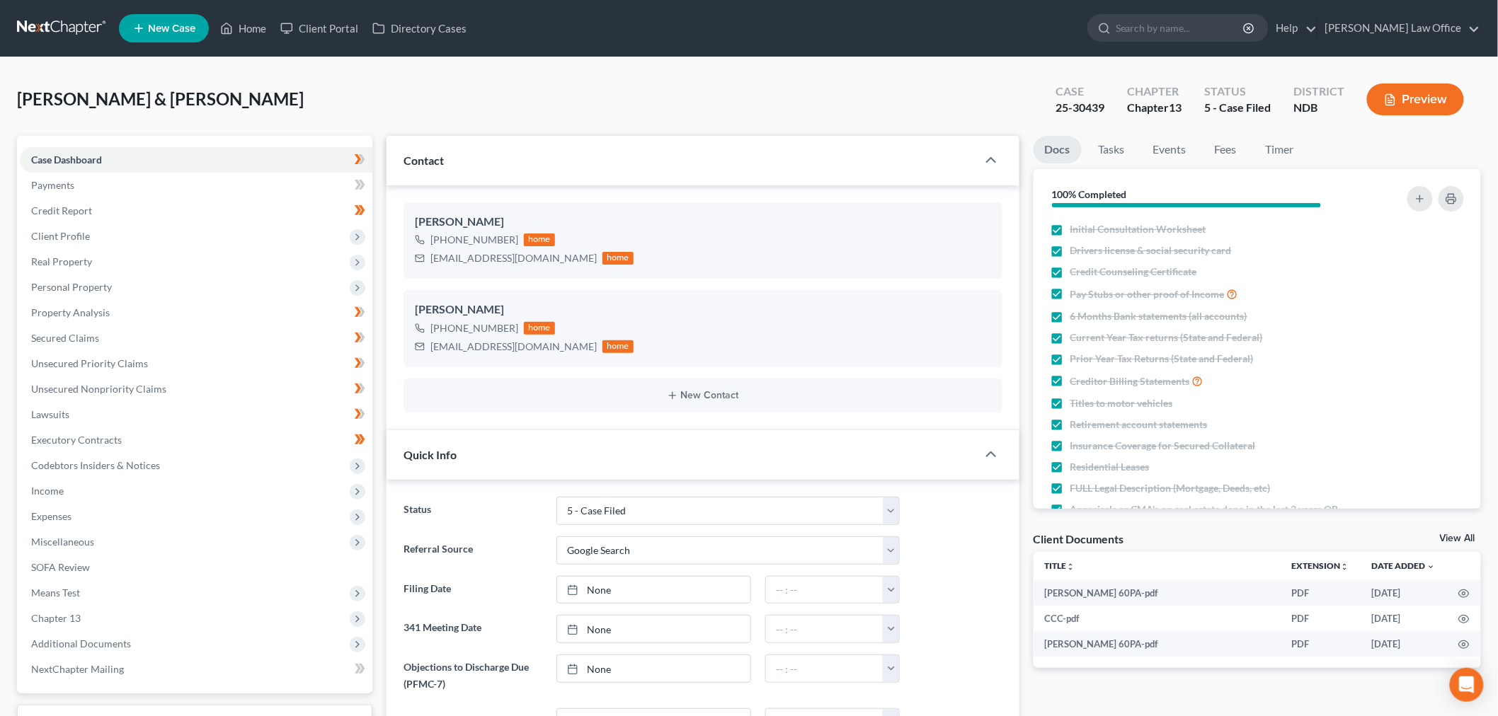
click at [517, 604] on div "Status 10 - Chapter 13 Discharged 11 - Chapter 13 Converted to 7 12 - Debt Sett…" at bounding box center [702, 716] width 633 height 472
click at [1198, 163] on link "Events" at bounding box center [1170, 150] width 56 height 28
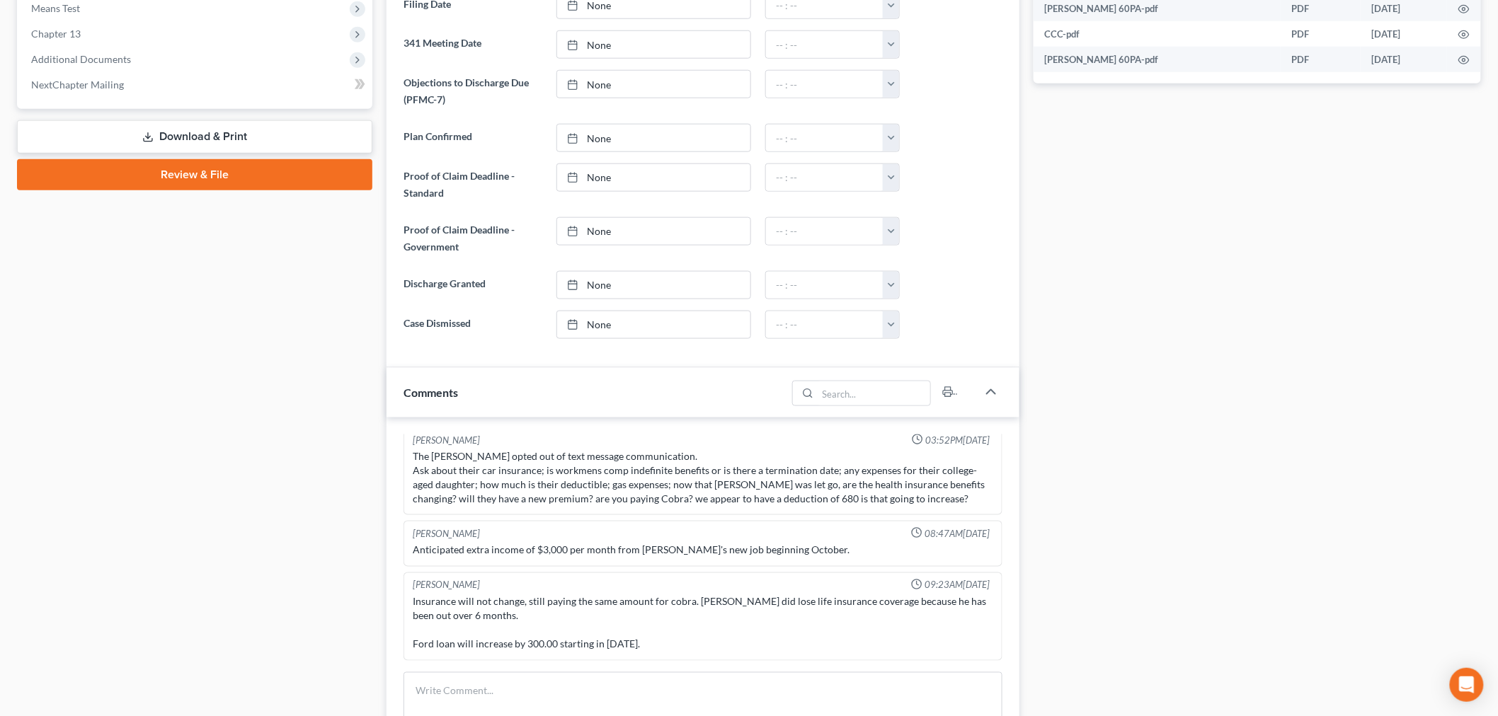
scroll to position [626, 0]
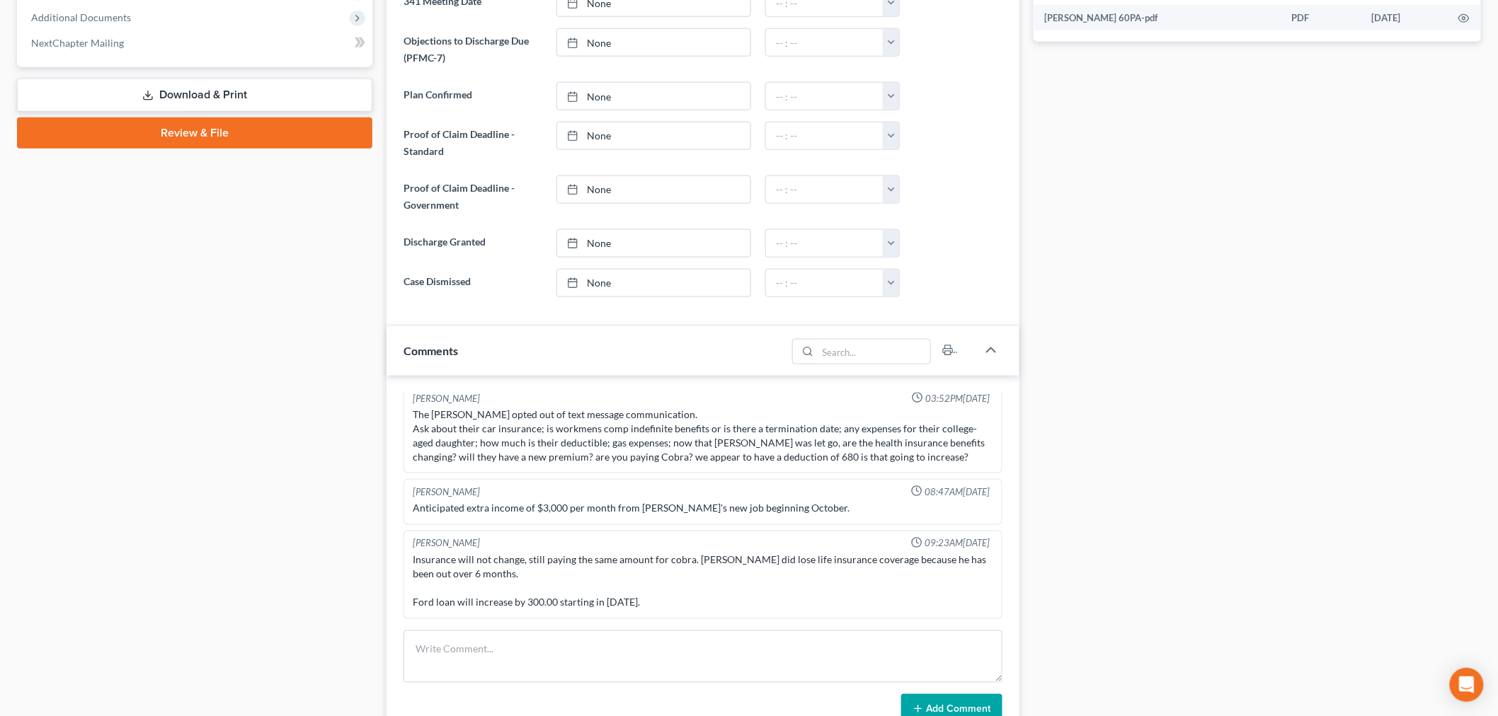
click at [902, 84] on link "1:30am" at bounding box center [915, 72] width 79 height 24
type input "1:30am"
